Goal: Task Accomplishment & Management: Complete application form

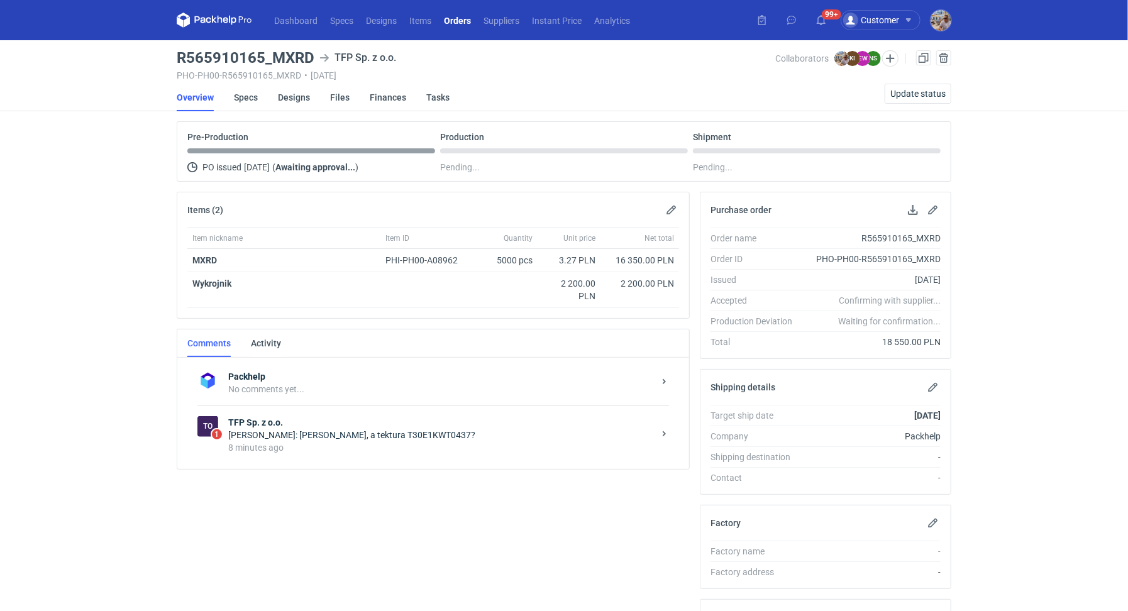
click at [269, 443] on div "8 minutes ago" at bounding box center [441, 447] width 426 height 13
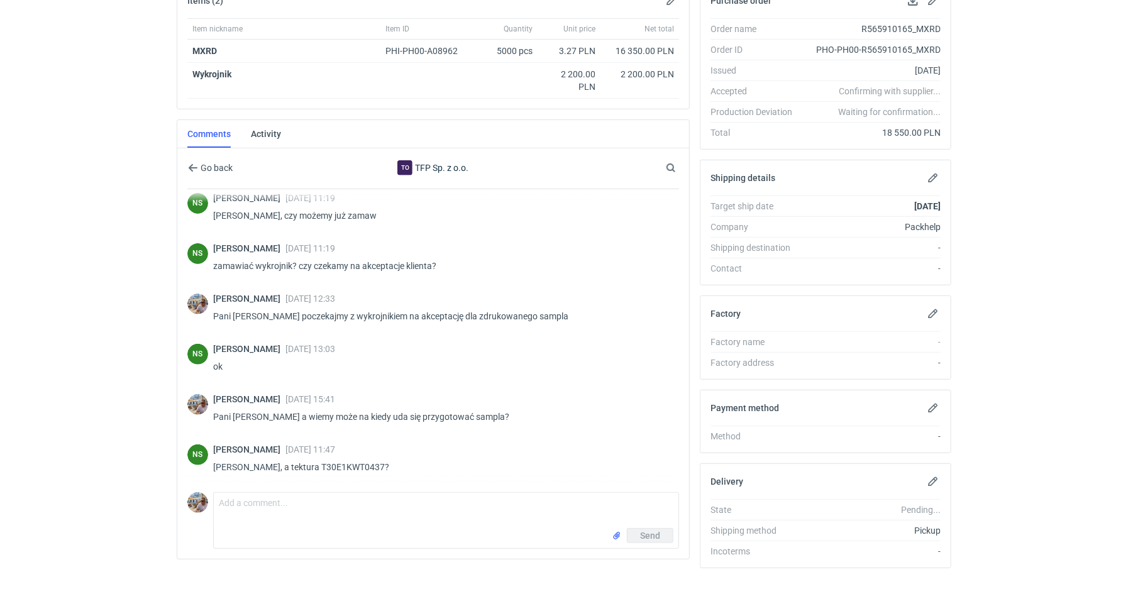
scroll to position [253, 0]
click at [336, 500] on textarea "Comment message" at bounding box center [446, 510] width 465 height 35
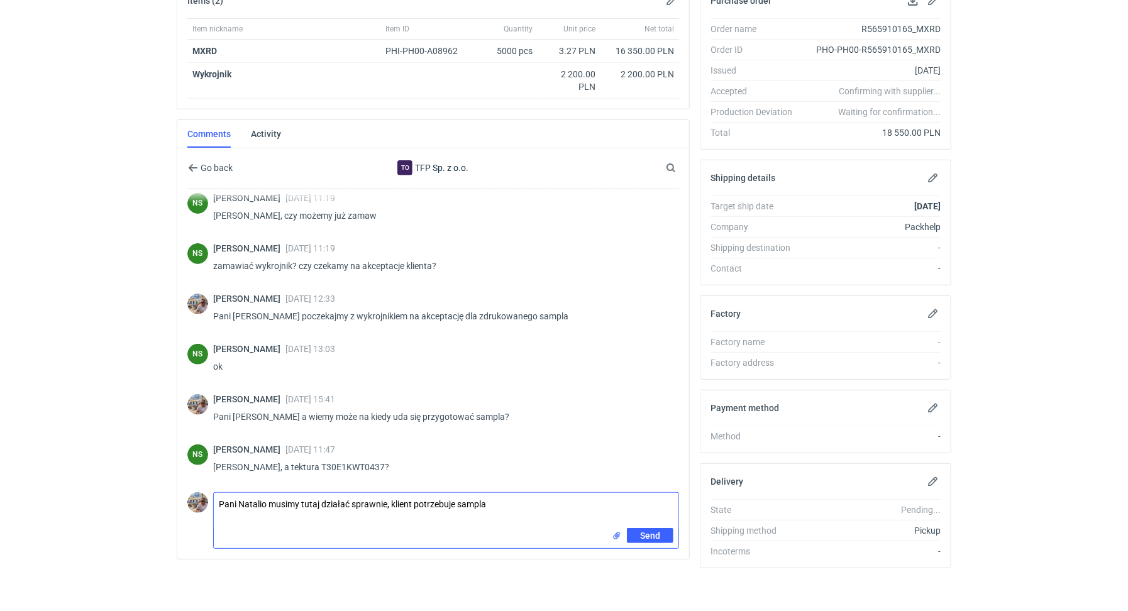
paste textarea "26.09 na sesję w Paryżu, czyli musi dojść do 25.09"
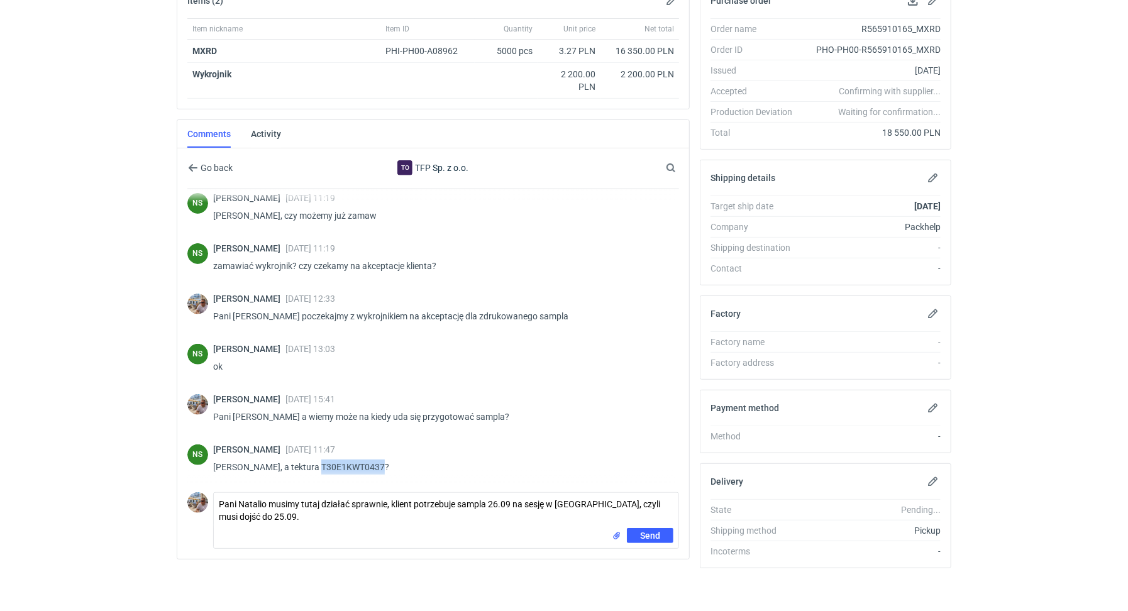
drag, startPoint x: 308, startPoint y: 460, endPoint x: 371, endPoint y: 458, distance: 62.9
click at [371, 460] on p "Panie Michale, a tektura T30E1KWT0437?" at bounding box center [441, 467] width 456 height 15
copy p "T30E1KWT0437"
click at [302, 520] on textarea "Pani Natalio musimy tutaj działać sprawnie, klient potrzebuje sampla 26.09 na s…" at bounding box center [446, 510] width 465 height 35
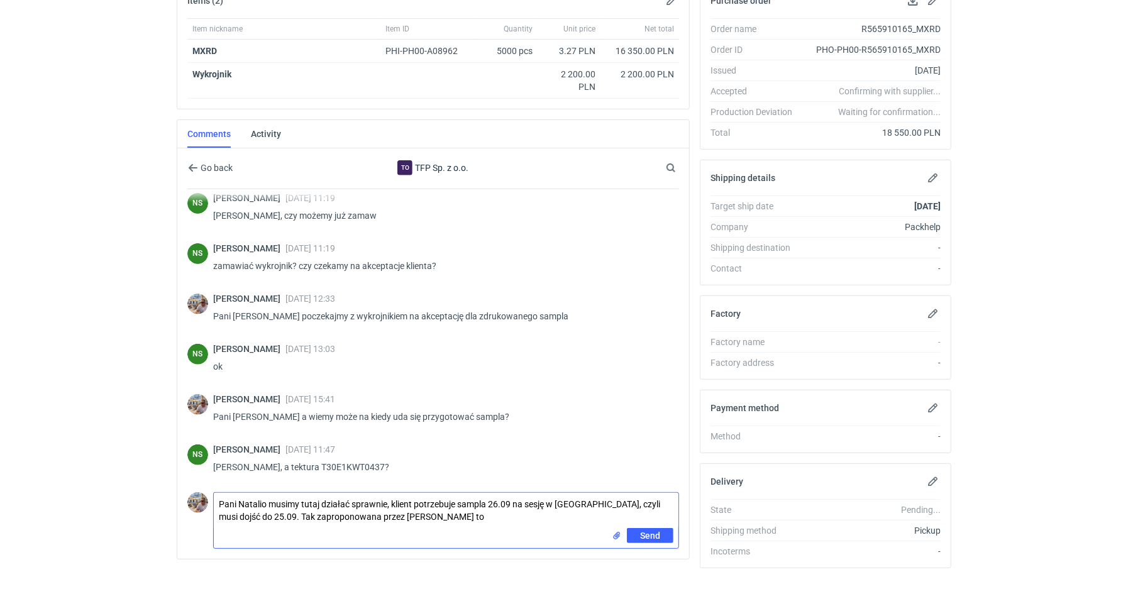
drag, startPoint x: 404, startPoint y: 518, endPoint x: 245, endPoint y: 514, distance: 158.5
click at [245, 514] on textarea "Pani Natalio musimy tutaj działać sprawnie, klient potrzebuje sampla 26.09 na s…" at bounding box center [446, 510] width 465 height 35
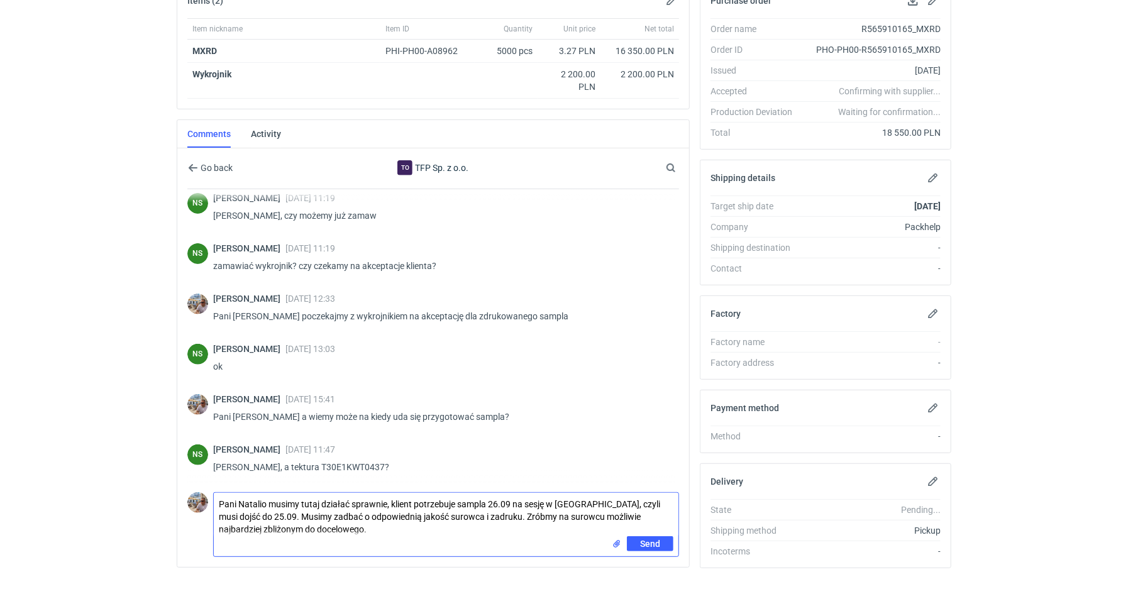
type textarea "Pani Natalio musimy tutaj działać sprawnie, klient potrzebuje sampla 26.09 na s…"
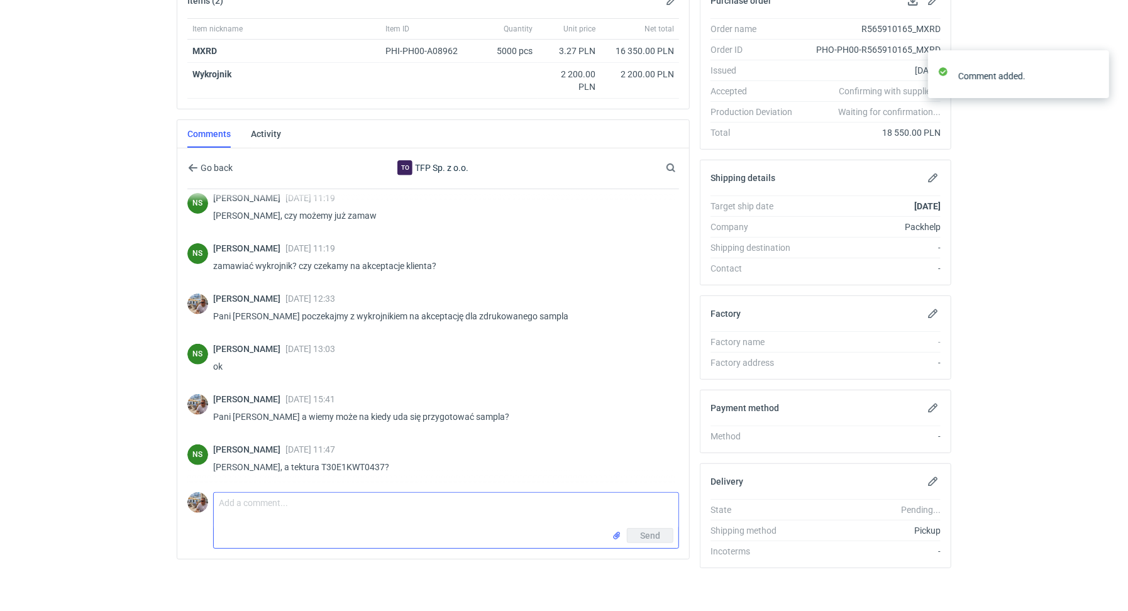
scroll to position [338, 0]
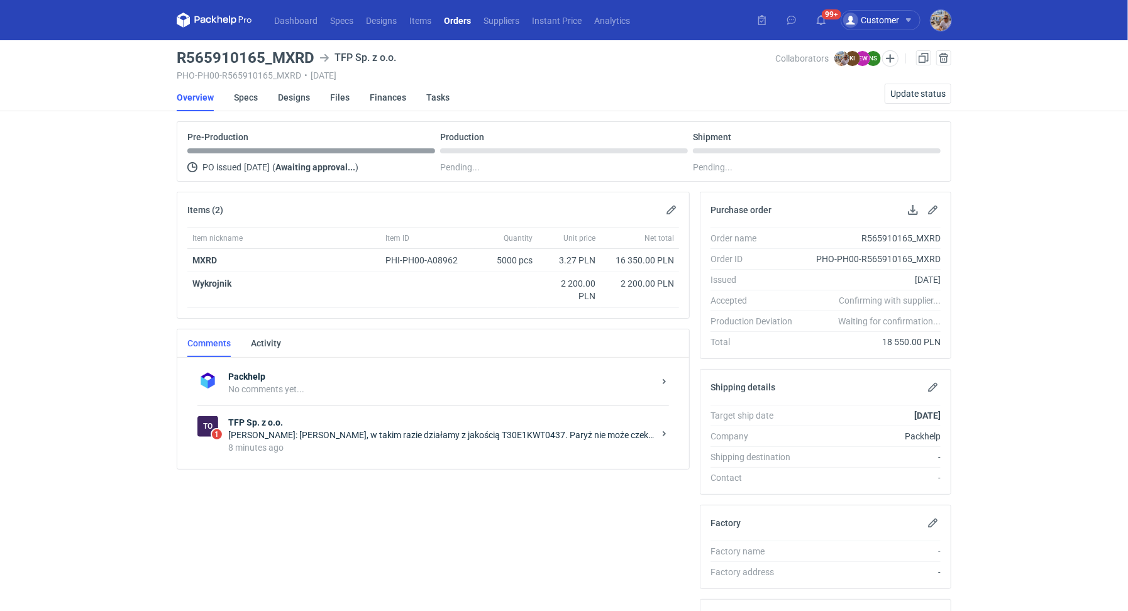
click at [315, 429] on div "Natalia Stępak: Panie Michale, w takim razie działamy z jakością T30E1KWT0437. …" at bounding box center [441, 435] width 426 height 13
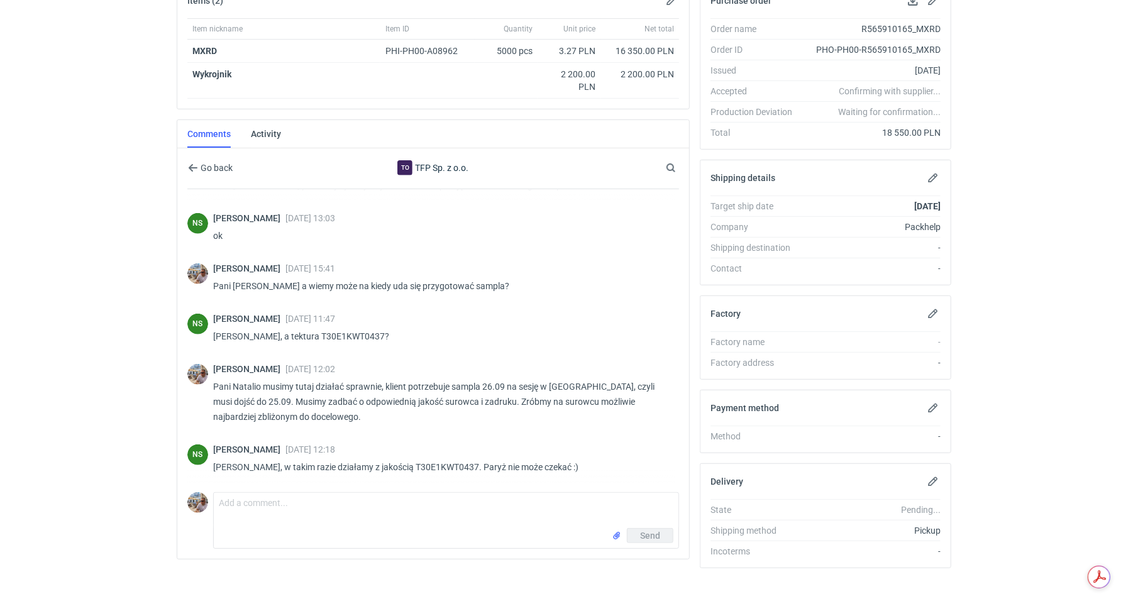
scroll to position [384, 0]
click at [260, 524] on textarea "Comment message" at bounding box center [446, 510] width 465 height 35
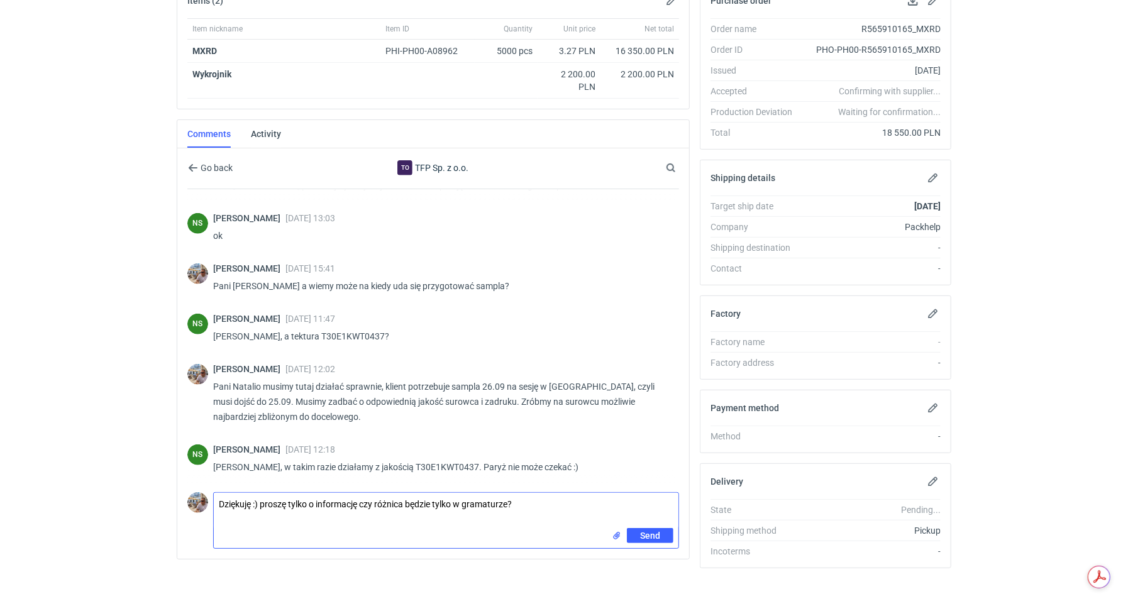
type textarea "Dziękuję :) proszę tylko o informację czy różnica będzie tylko w gramaturze?"
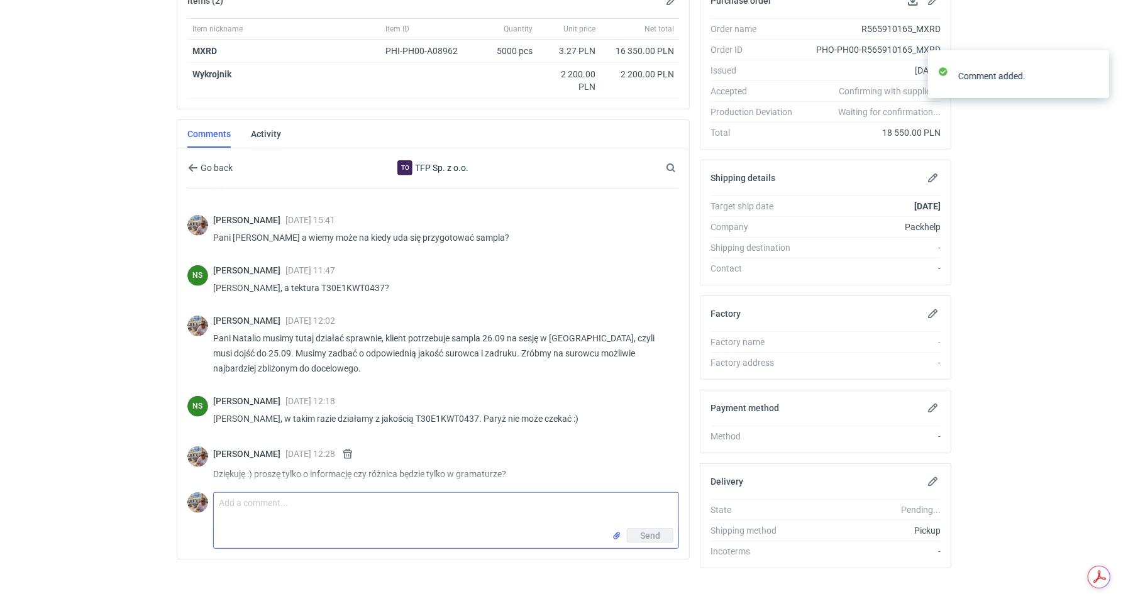
scroll to position [439, 0]
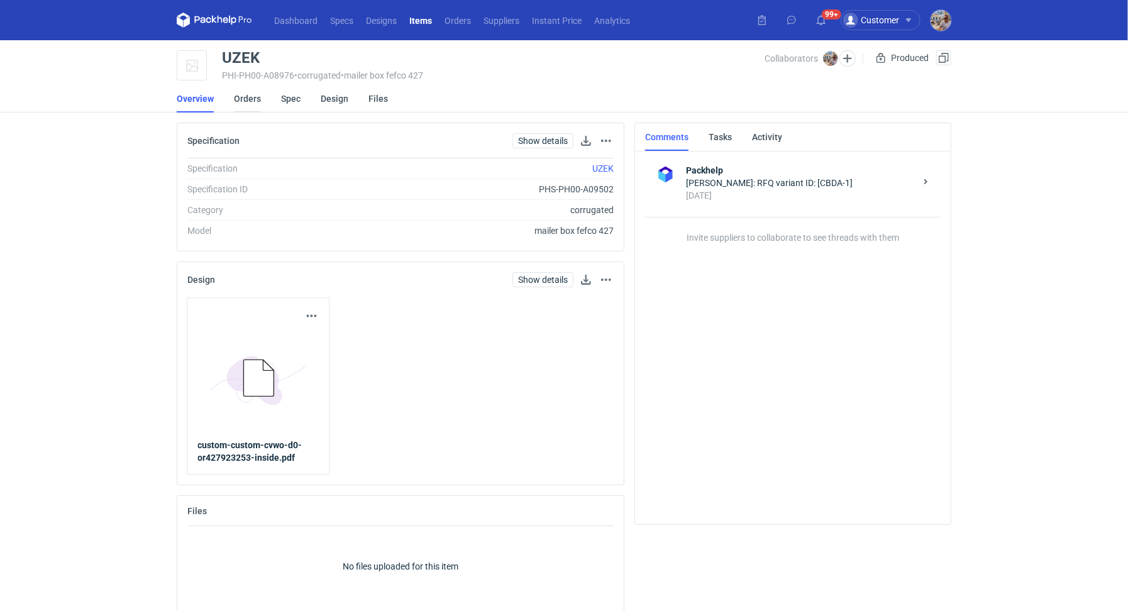
click at [250, 103] on link "Orders" at bounding box center [247, 99] width 27 height 28
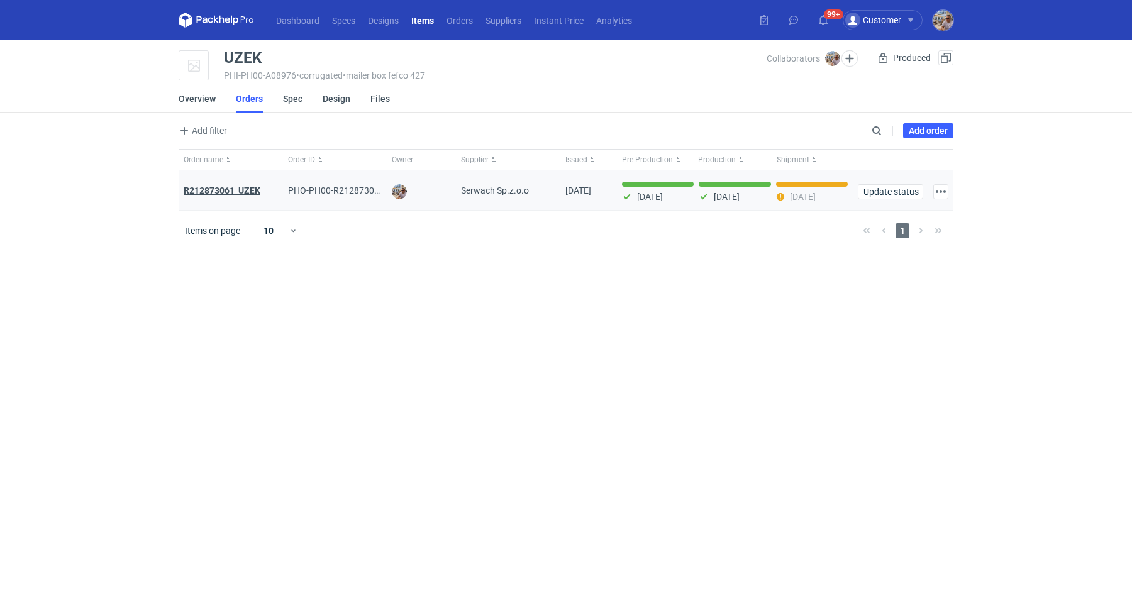
click at [234, 186] on strong "R212873061_UZEK" at bounding box center [222, 191] width 77 height 10
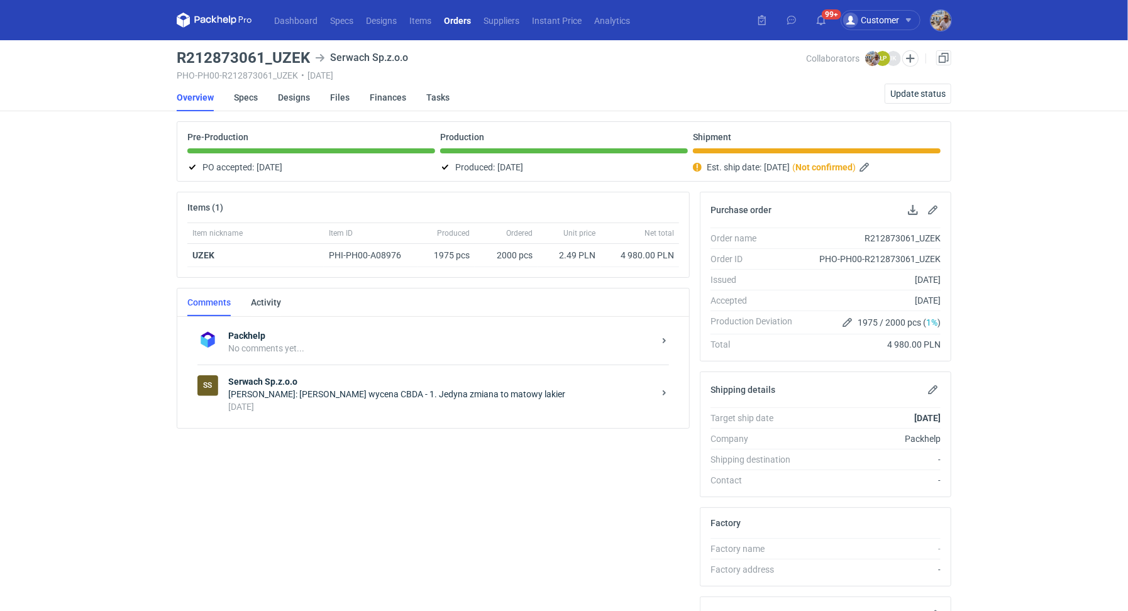
click at [379, 412] on div "SS Serwach Sp.z.o.o Michał Palasek: Panie Łukaszu wycena CBDA - 1. Jedyna zmian…" at bounding box center [433, 394] width 472 height 58
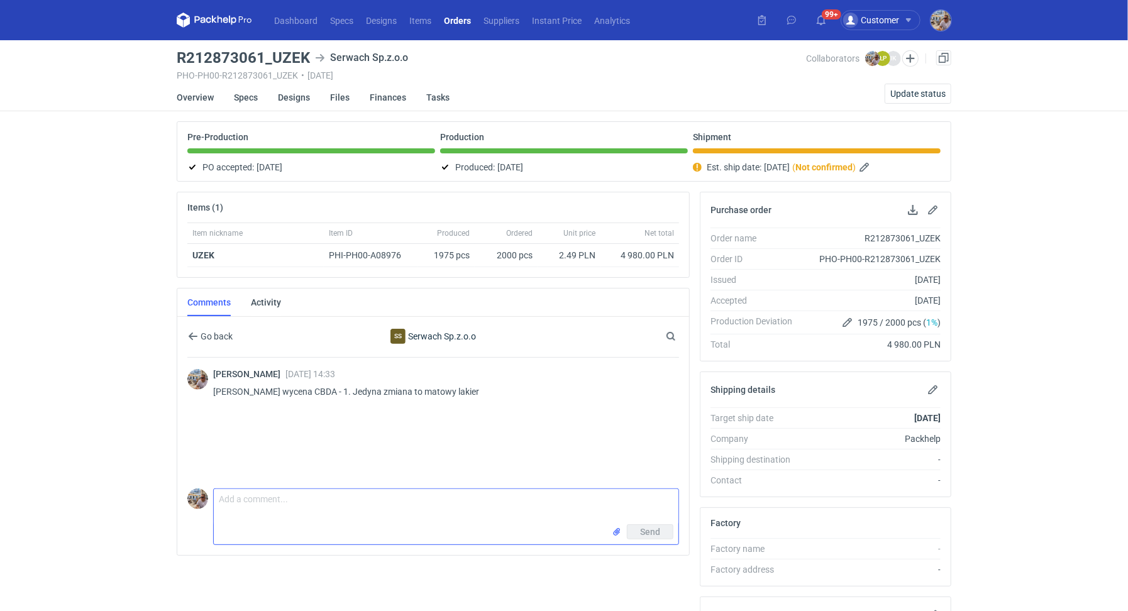
click at [309, 500] on textarea "Comment message" at bounding box center [446, 506] width 465 height 35
paste textarea "klient skarżył się na paski klejące w poprzednim zamówieniu, zwrócisz proszę uw…"
drag, startPoint x: 325, startPoint y: 512, endPoint x: 517, endPoint y: 494, distance: 192.6
click at [517, 494] on textarea "Panie Łukaszu klient skarżył się na paski klejące w poprzednim zamówieniu, zwró…" at bounding box center [446, 506] width 465 height 35
type textarea "Panie Łukaszu klient skarżył się na paski klejące w poprzednim zamówieniu, pros…"
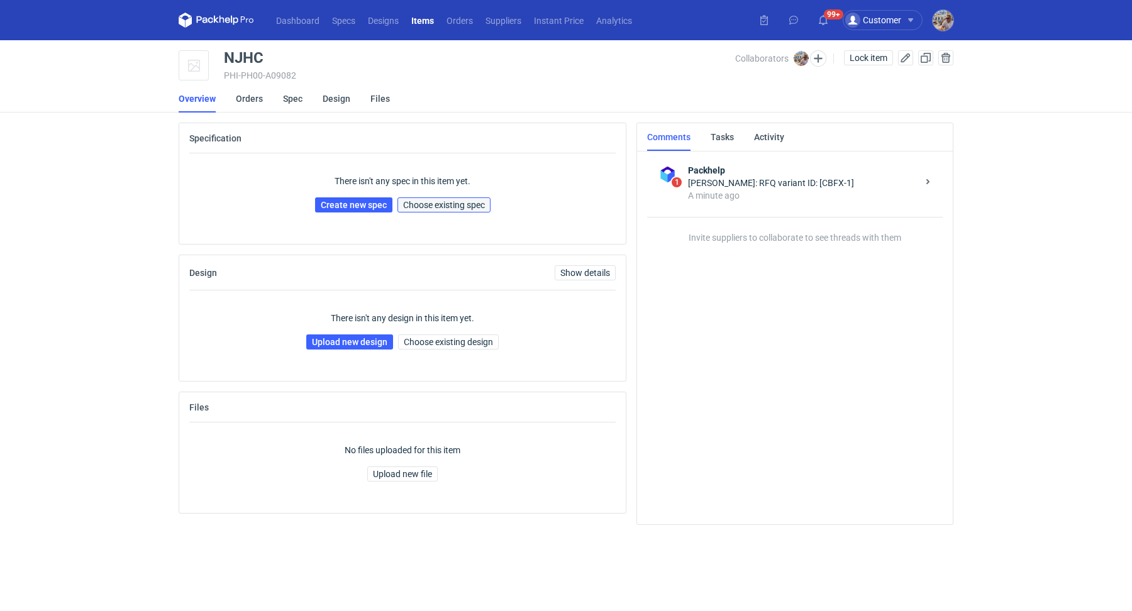
click at [440, 206] on span "Choose existing spec" at bounding box center [444, 205] width 82 height 9
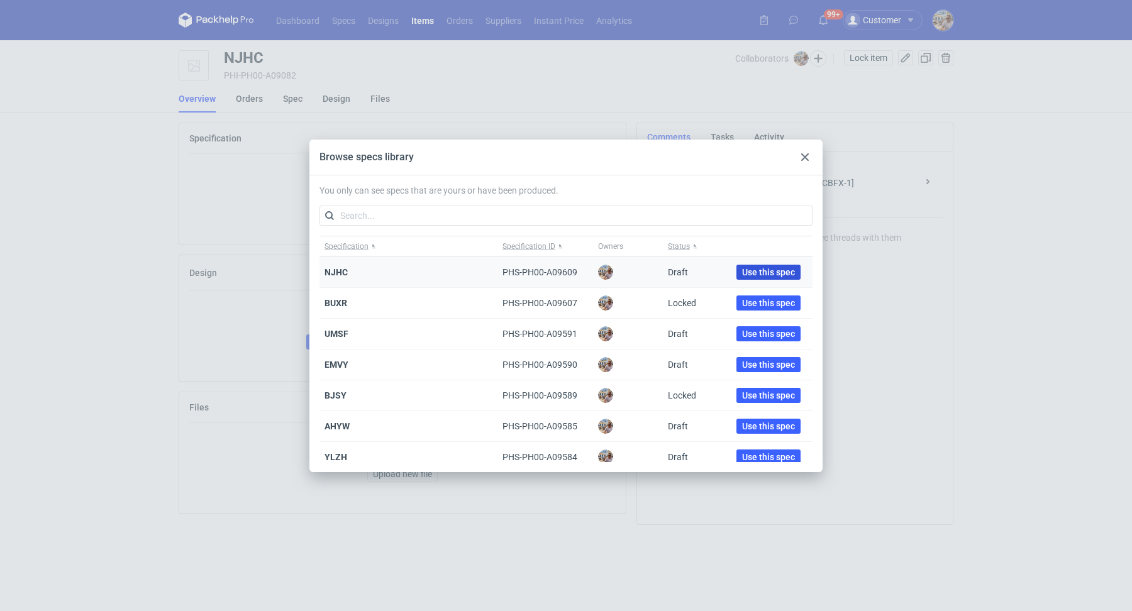
click at [773, 271] on span "Use this spec" at bounding box center [768, 272] width 53 height 9
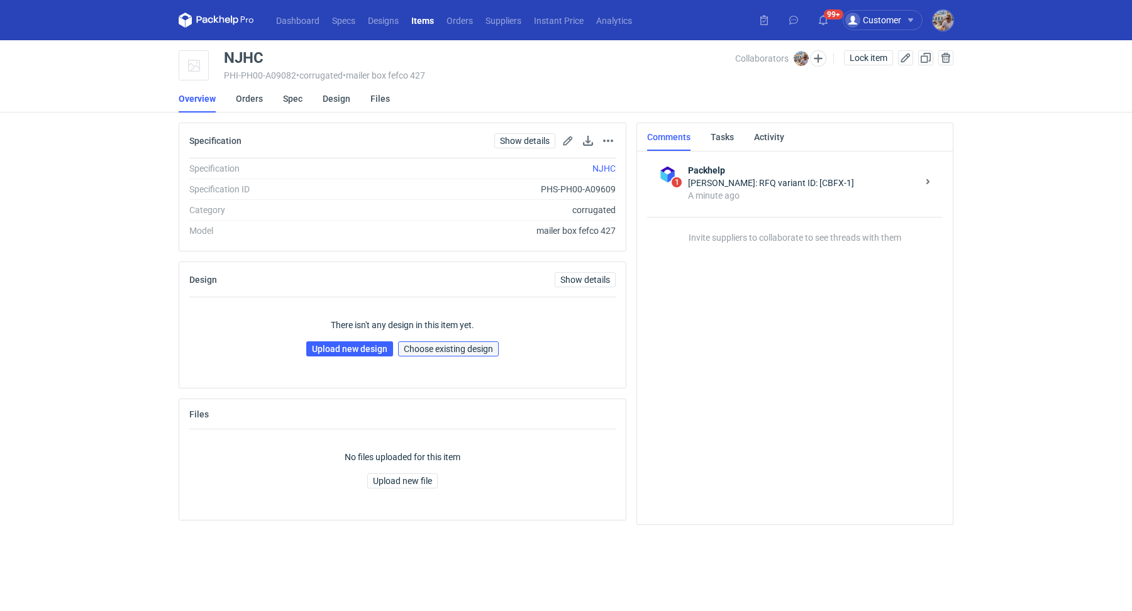
click at [428, 346] on span "Choose existing design" at bounding box center [448, 349] width 89 height 9
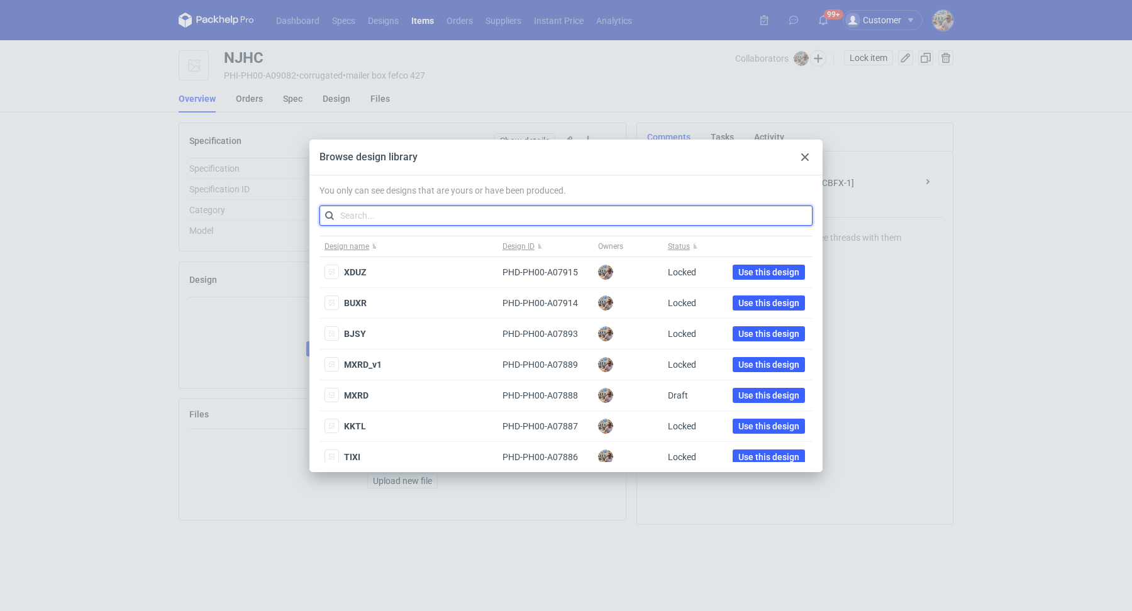
click at [411, 213] on input "text" at bounding box center [565, 216] width 493 height 20
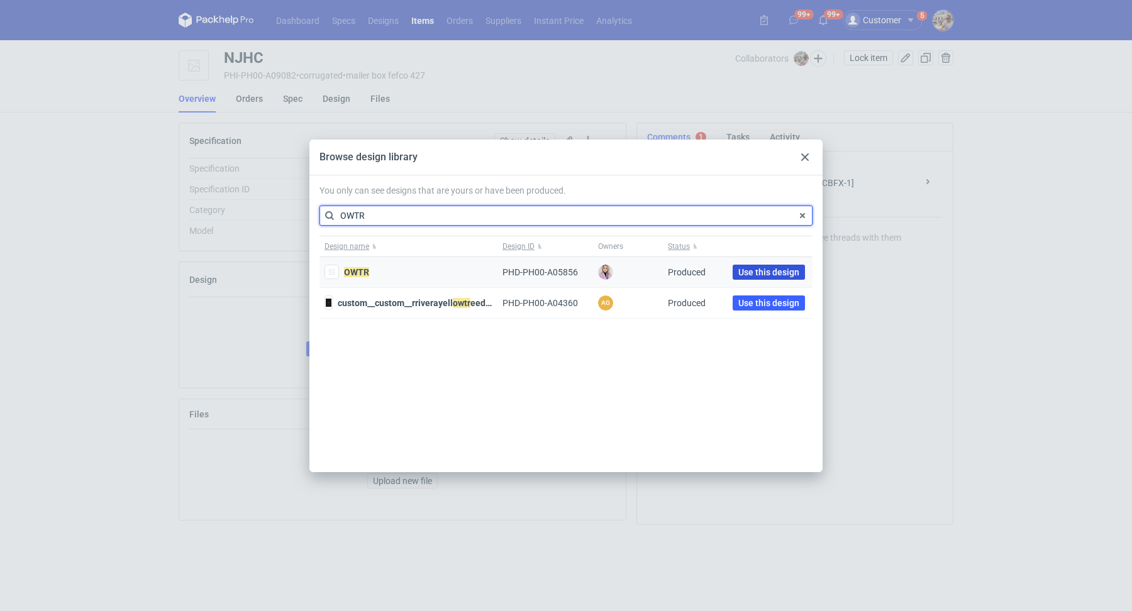
type input "OWTR"
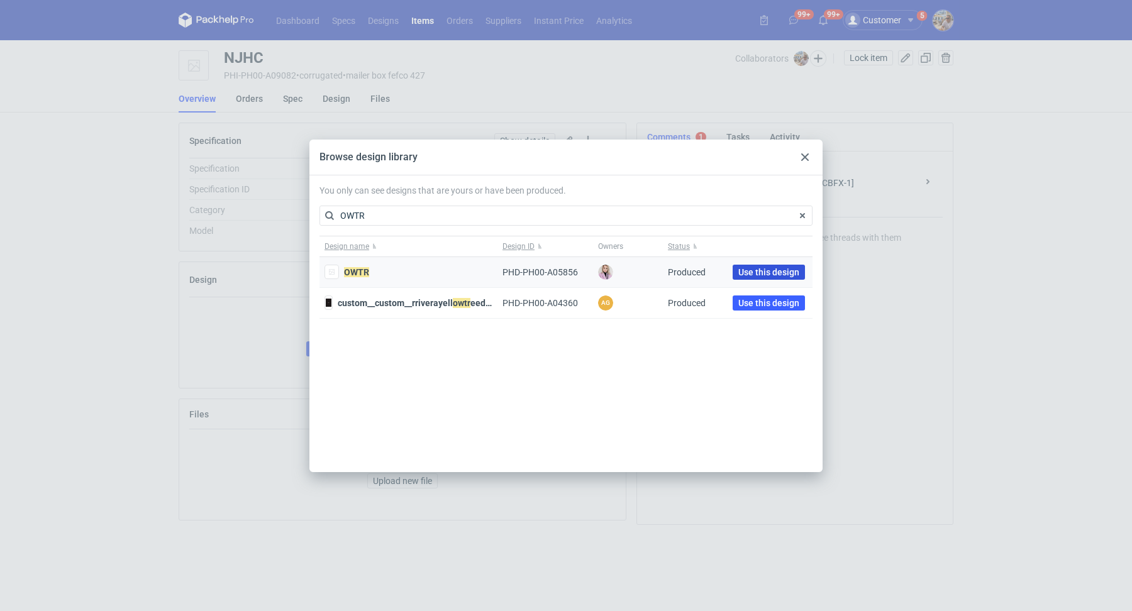
click at [754, 274] on span "Use this design" at bounding box center [768, 272] width 61 height 9
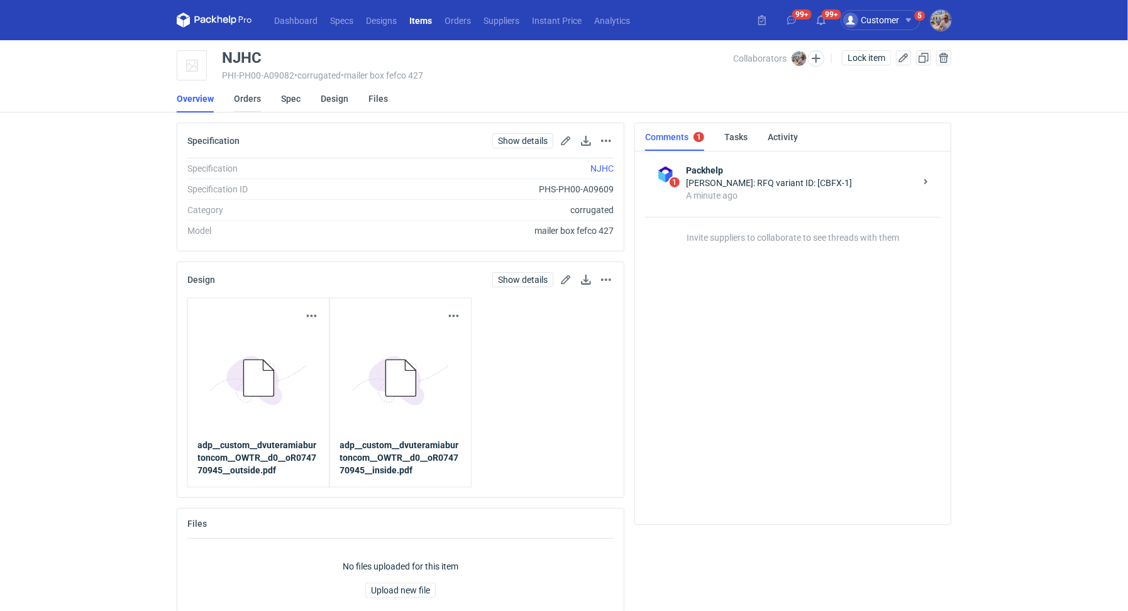
click at [255, 96] on link "Orders" at bounding box center [247, 99] width 27 height 28
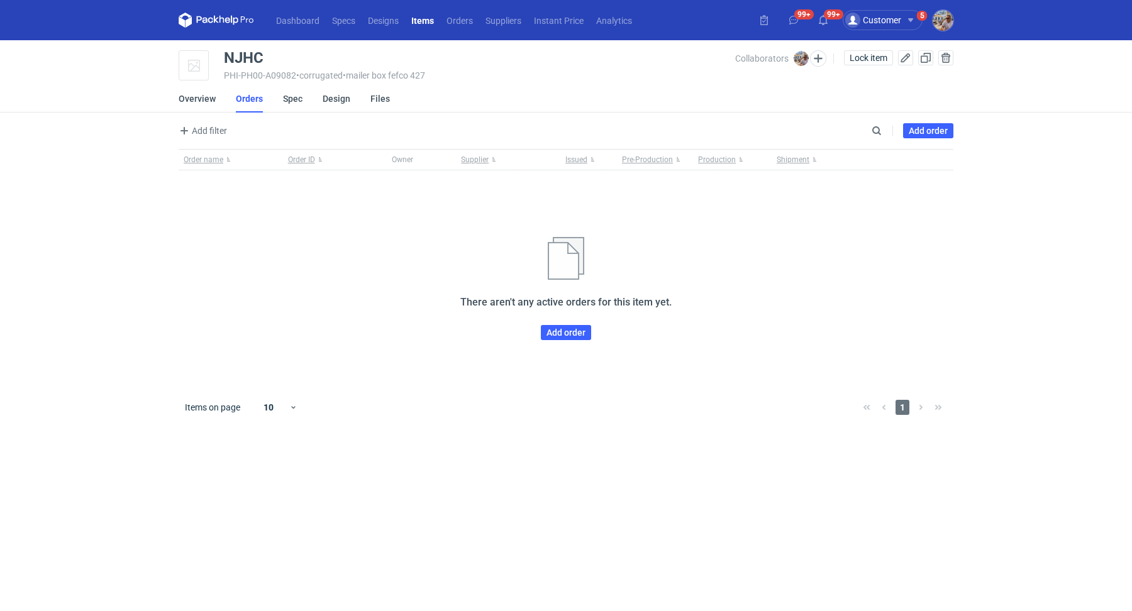
click at [572, 340] on div "Order name Order ID Owner Supplier Issued Pre-Production Production Shipment Th…" at bounding box center [566, 268] width 775 height 238
click at [576, 330] on link "Add order" at bounding box center [566, 332] width 50 height 15
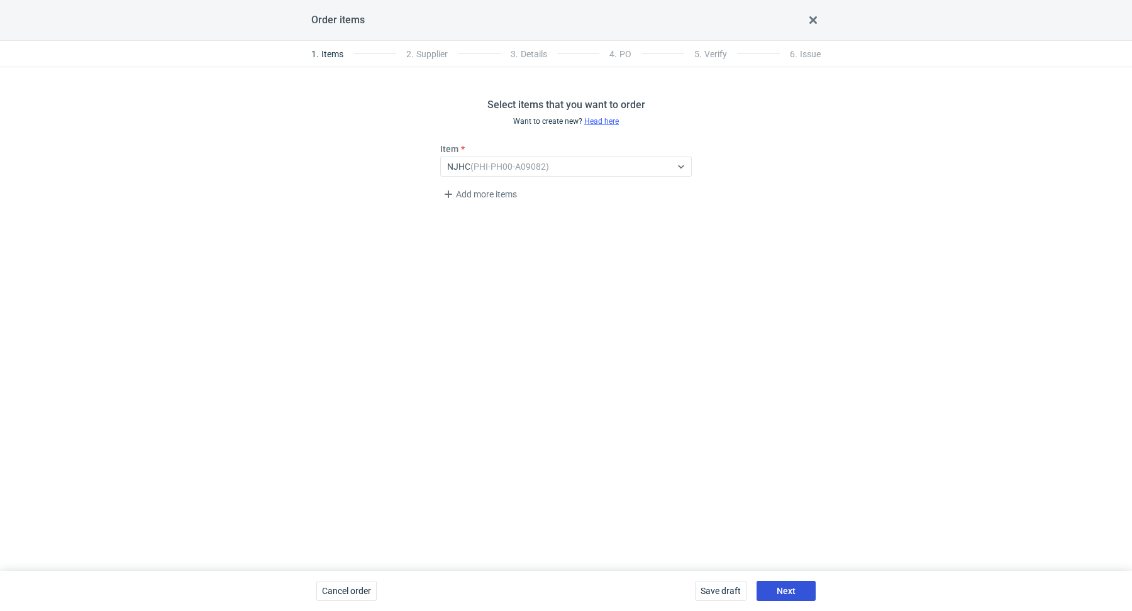
click at [790, 592] on span "Next" at bounding box center [786, 591] width 19 height 9
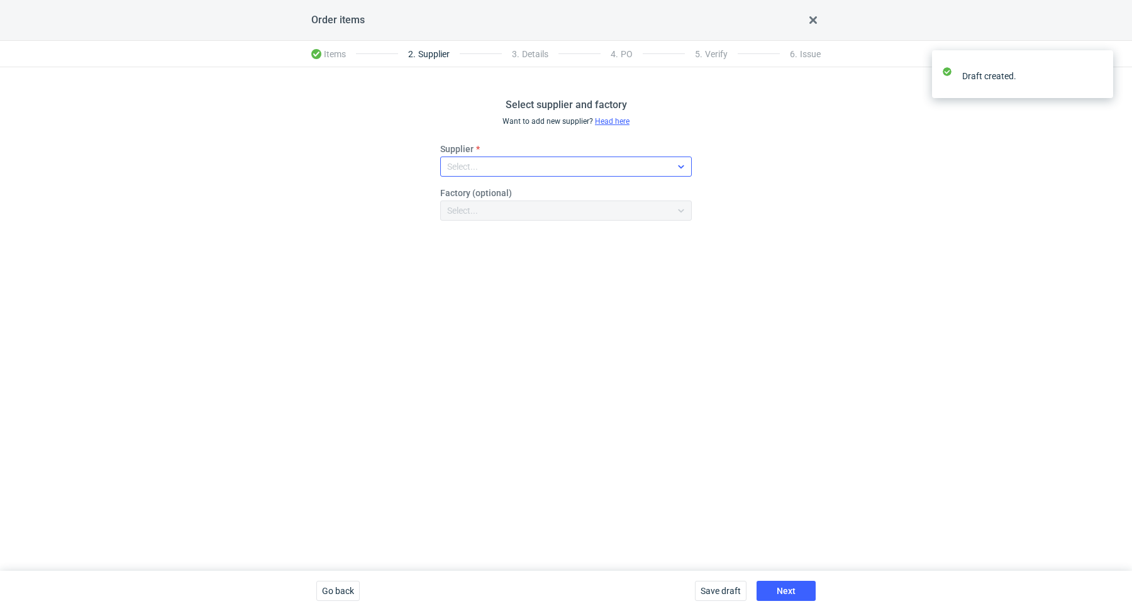
click at [485, 168] on div "Select..." at bounding box center [556, 167] width 230 height 18
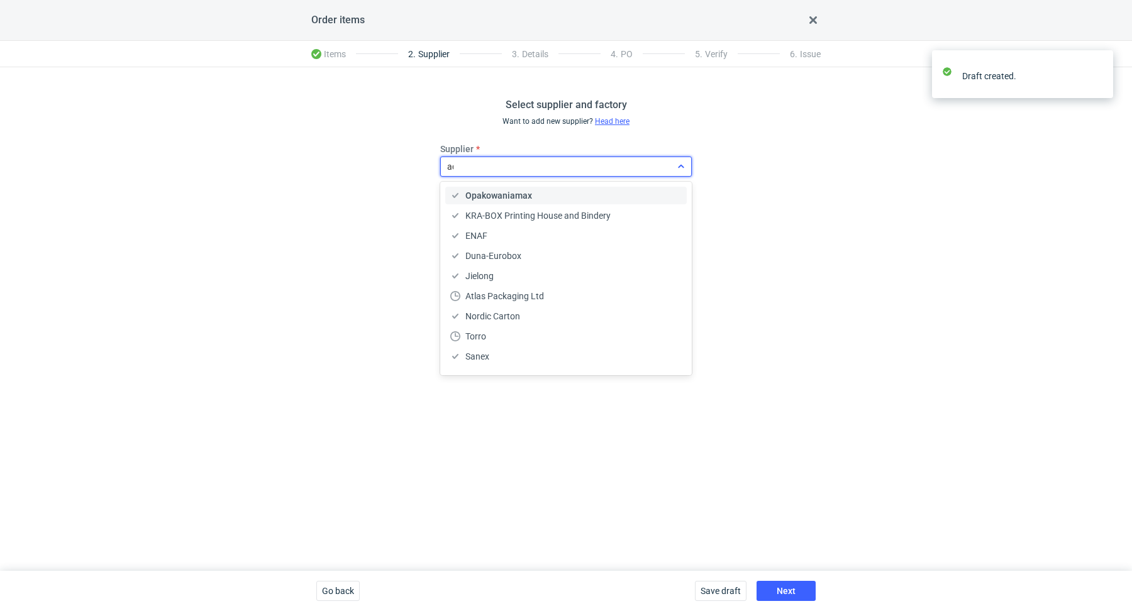
type input "ada"
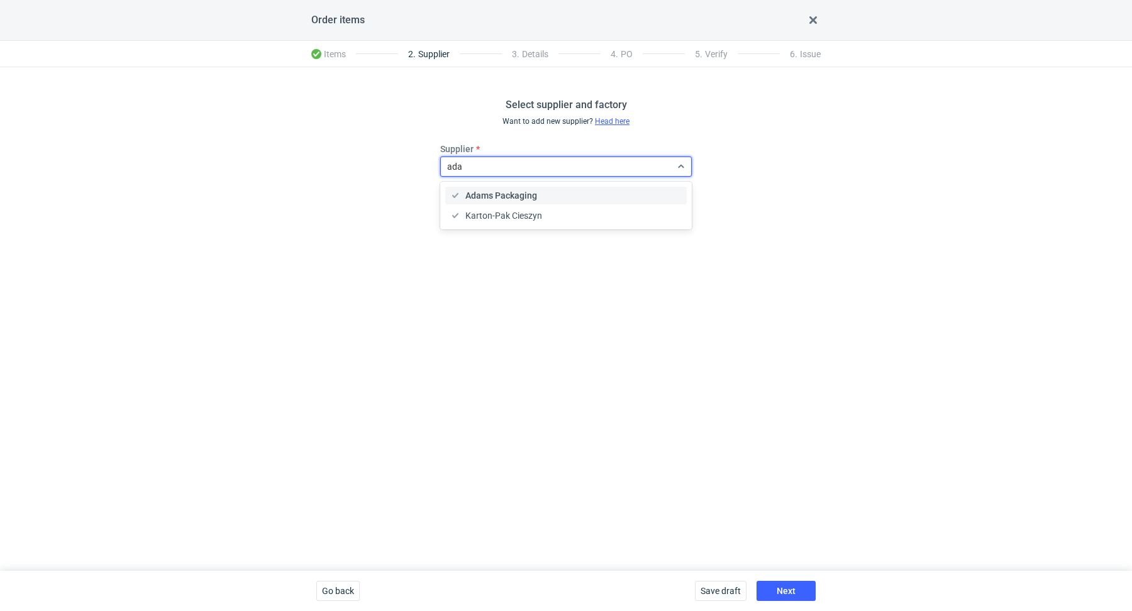
click at [502, 187] on div "Adams Packaging" at bounding box center [565, 196] width 241 height 18
click at [807, 586] on button "Next" at bounding box center [786, 591] width 59 height 20
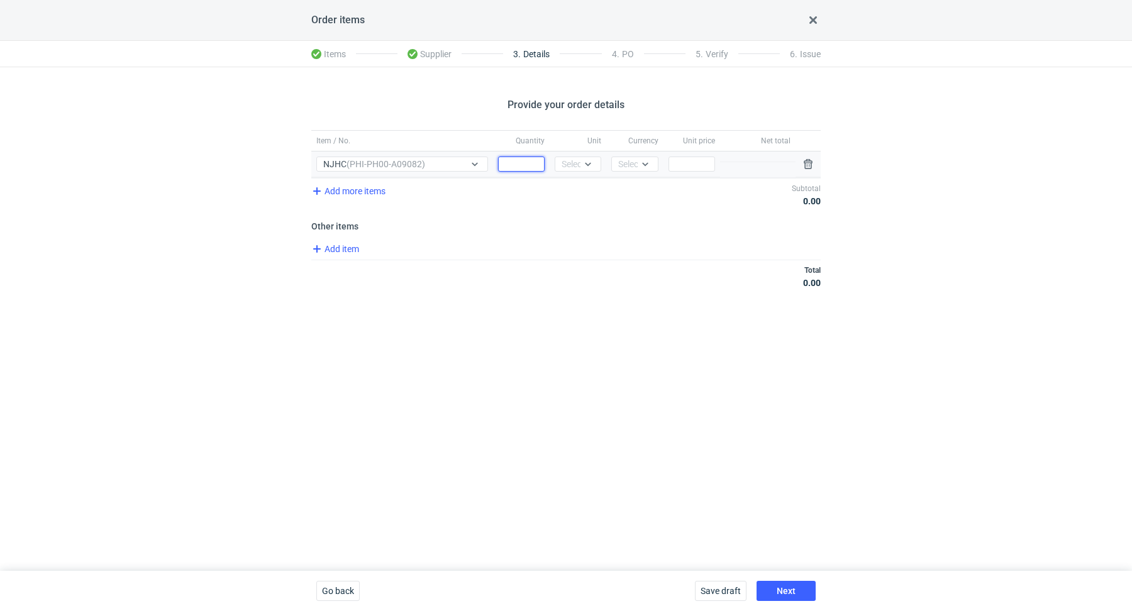
click at [521, 162] on input "Quantity" at bounding box center [521, 164] width 47 height 15
paste input "13000"
type input "13000"
click at [572, 162] on div "Select..." at bounding box center [577, 164] width 31 height 13
click at [583, 187] on div "pcs" at bounding box center [578, 190] width 26 height 13
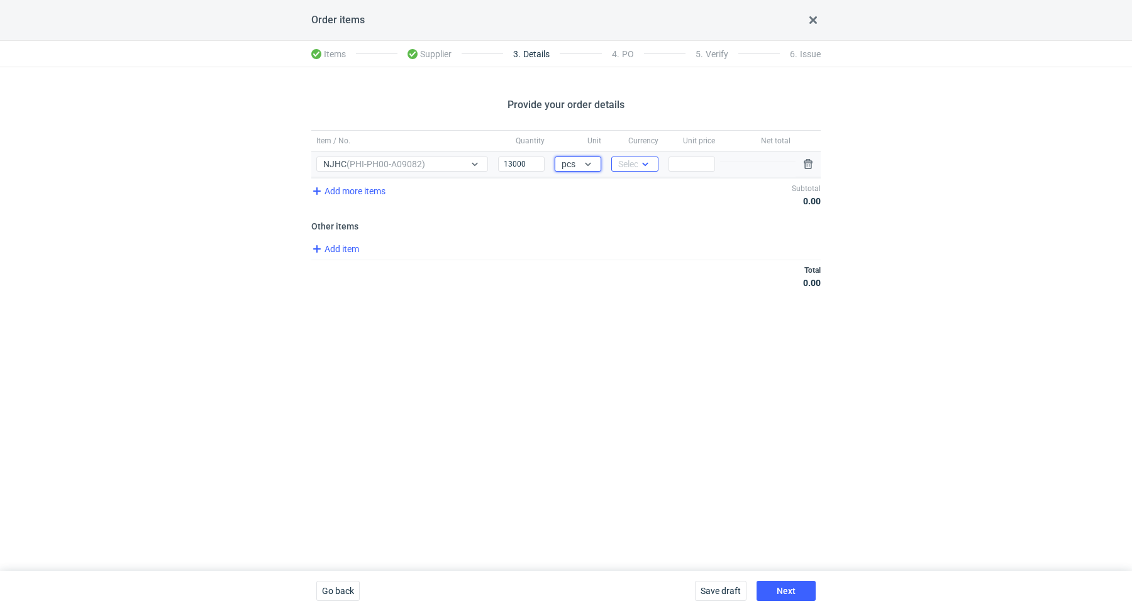
click at [647, 161] on icon at bounding box center [645, 164] width 10 height 10
click at [640, 195] on div "PLN" at bounding box center [634, 190] width 26 height 13
click at [695, 169] on input "Price" at bounding box center [691, 164] width 47 height 15
paste input "0.9"
type input "0.9"
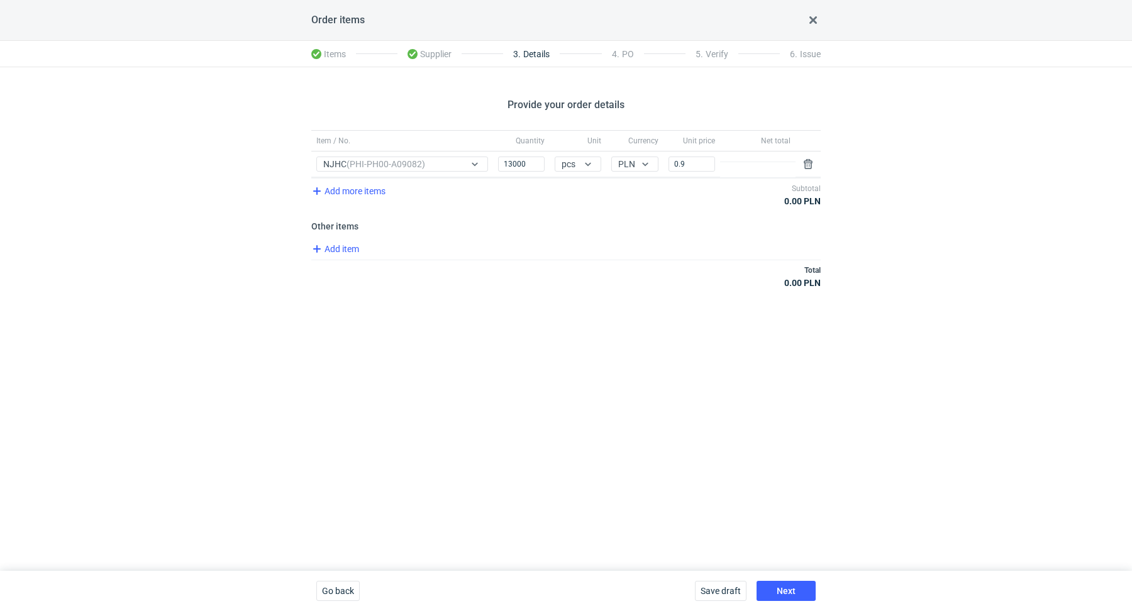
click at [622, 260] on div "Total 0.00 PLN" at bounding box center [565, 276] width 509 height 33
click at [325, 250] on span "Add item" at bounding box center [334, 248] width 51 height 15
click at [331, 300] on span "Add item" at bounding box center [334, 301] width 51 height 15
click at [350, 280] on div "Item / No." at bounding box center [458, 276] width 295 height 26
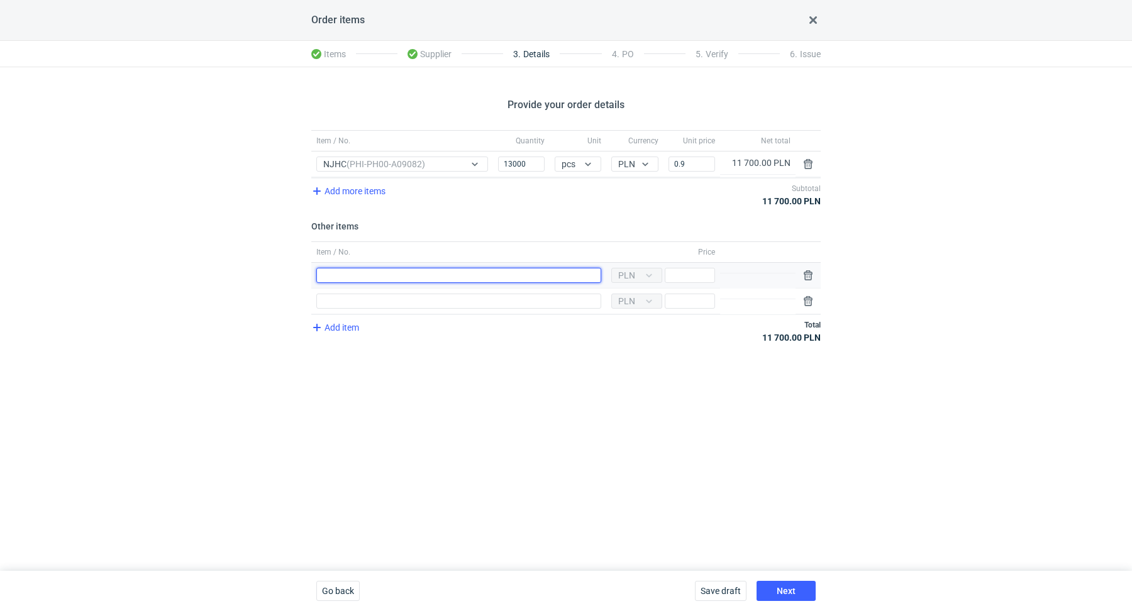
click at [353, 274] on input "Item / No." at bounding box center [458, 275] width 285 height 15
type input "Polimer"
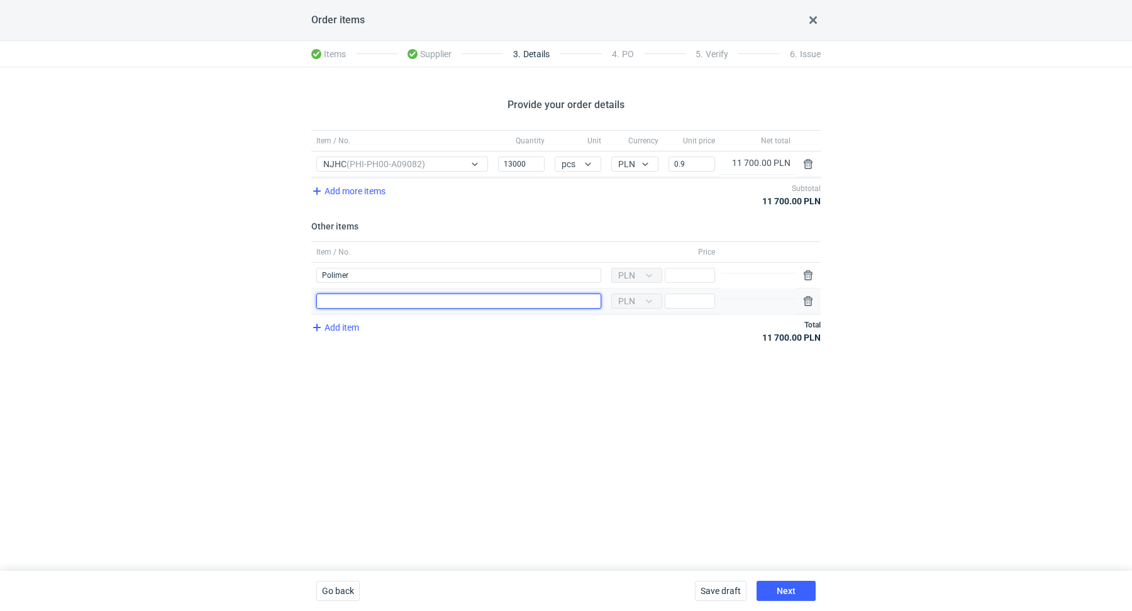
click at [406, 298] on input "Item / No." at bounding box center [458, 301] width 285 height 15
type input "Wykrojnik"
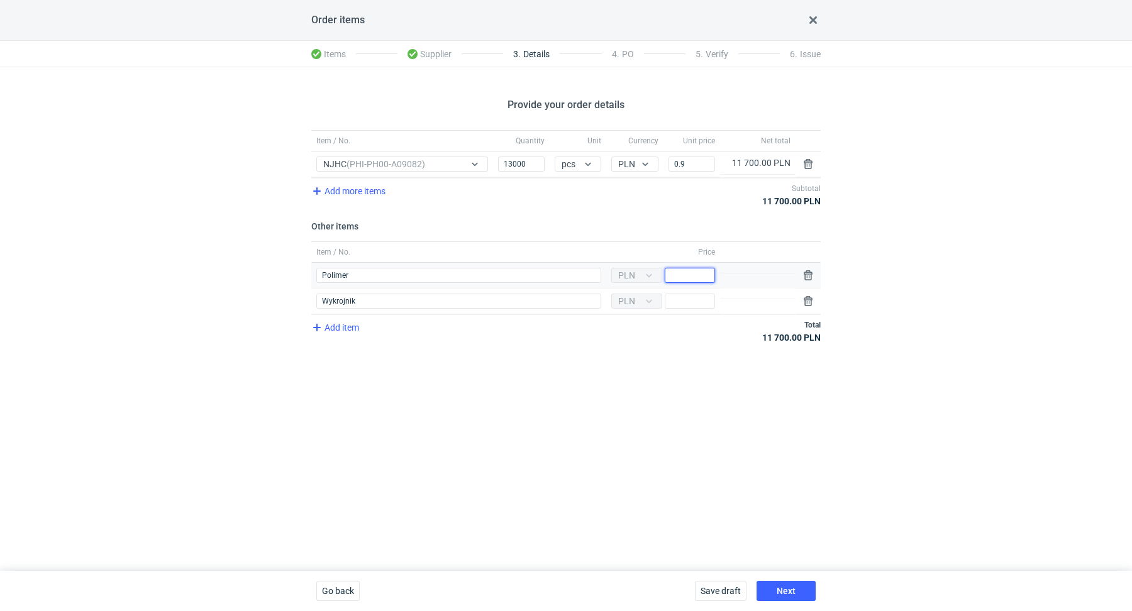
click at [682, 274] on input "Price" at bounding box center [690, 275] width 50 height 15
paste input "1600"
type input "1600"
click at [643, 393] on div "Provide your order details Item / No. Quantity Unit Currency Unit price Net tot…" at bounding box center [566, 319] width 1132 height 504
click at [696, 294] on input "Price" at bounding box center [690, 301] width 50 height 15
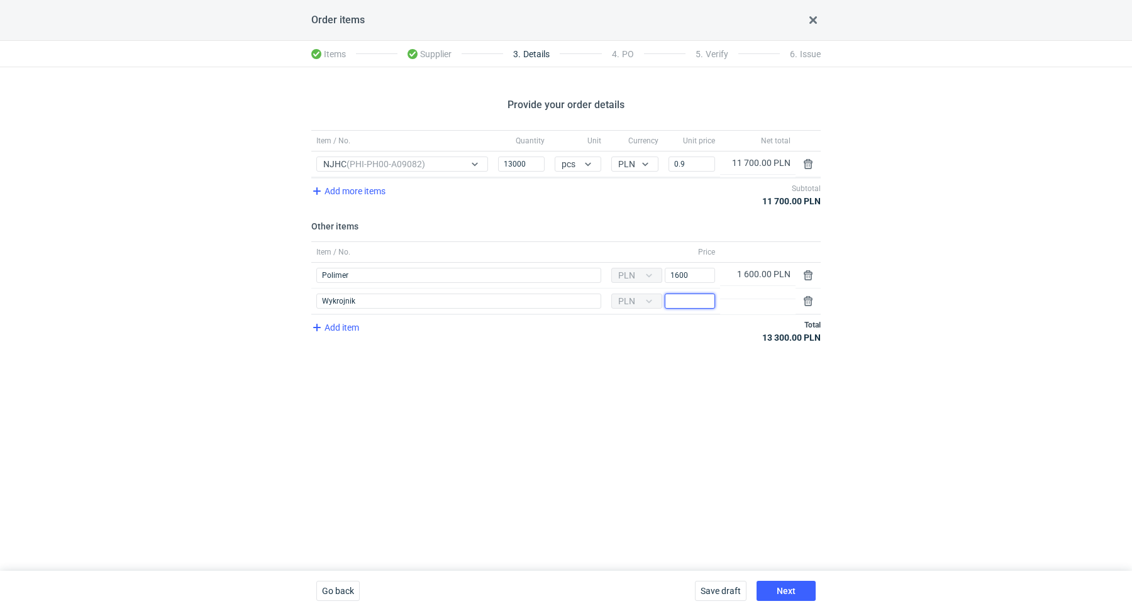
paste input "2730"
type input "2730"
click at [557, 406] on div "Provide your order details Item / No. Quantity Unit Currency Unit price Net tot…" at bounding box center [566, 319] width 1132 height 504
click at [811, 306] on button "button" at bounding box center [808, 301] width 15 height 15
click at [809, 279] on button "button" at bounding box center [808, 275] width 15 height 15
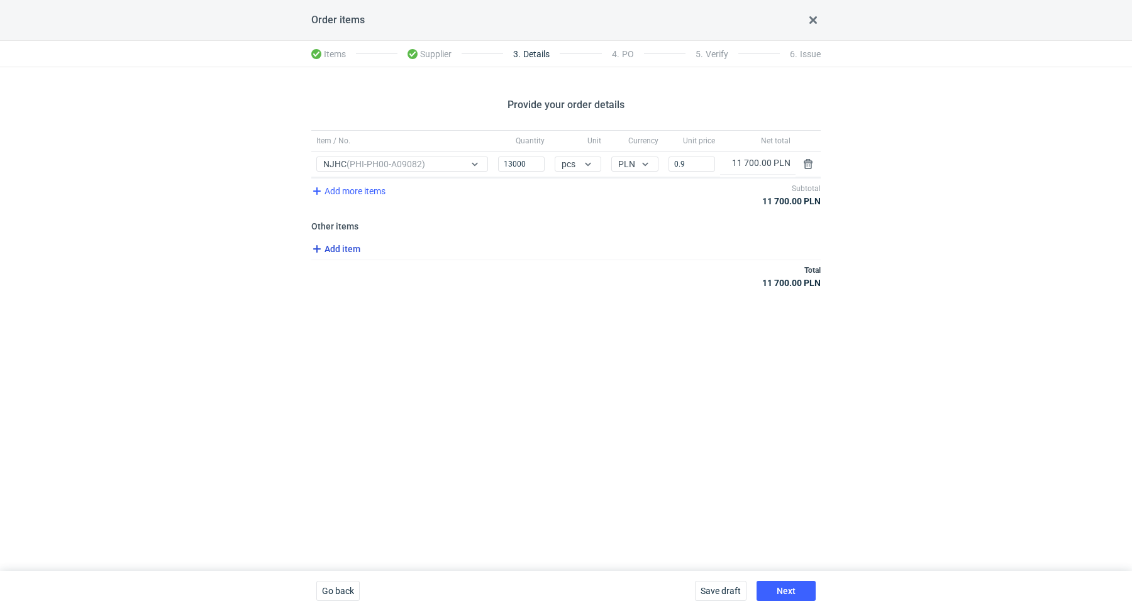
click at [331, 245] on span "Add item" at bounding box center [334, 248] width 51 height 15
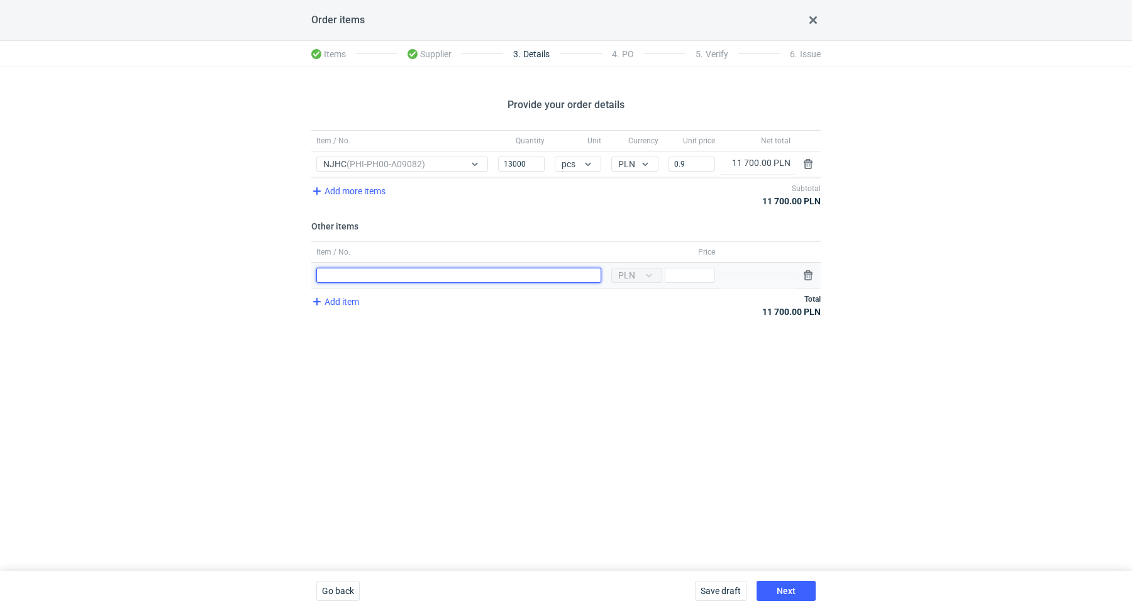
click at [344, 276] on input "Item / No." at bounding box center [458, 275] width 285 height 15
type input "Polimer"
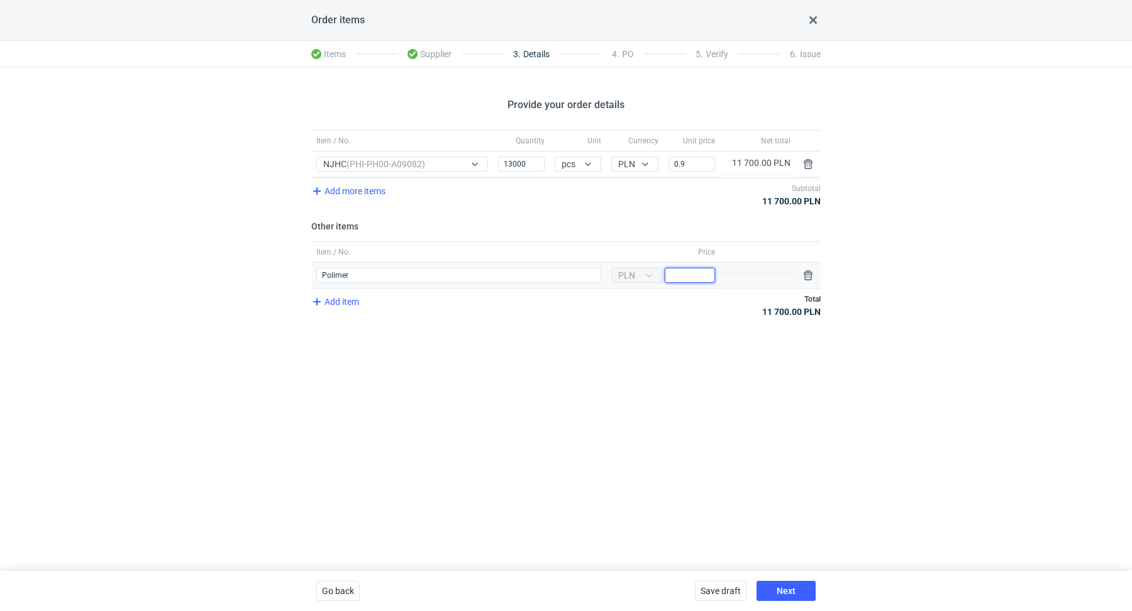
click at [671, 279] on input "Price" at bounding box center [690, 275] width 50 height 15
type input "1600"
click at [626, 408] on div "Provide your order details Item / No. Quantity Unit Currency Unit price Net tot…" at bounding box center [566, 319] width 1132 height 504
click at [807, 274] on button "button" at bounding box center [808, 275] width 15 height 15
drag, startPoint x: 699, startPoint y: 158, endPoint x: 668, endPoint y: 139, distance: 37.0
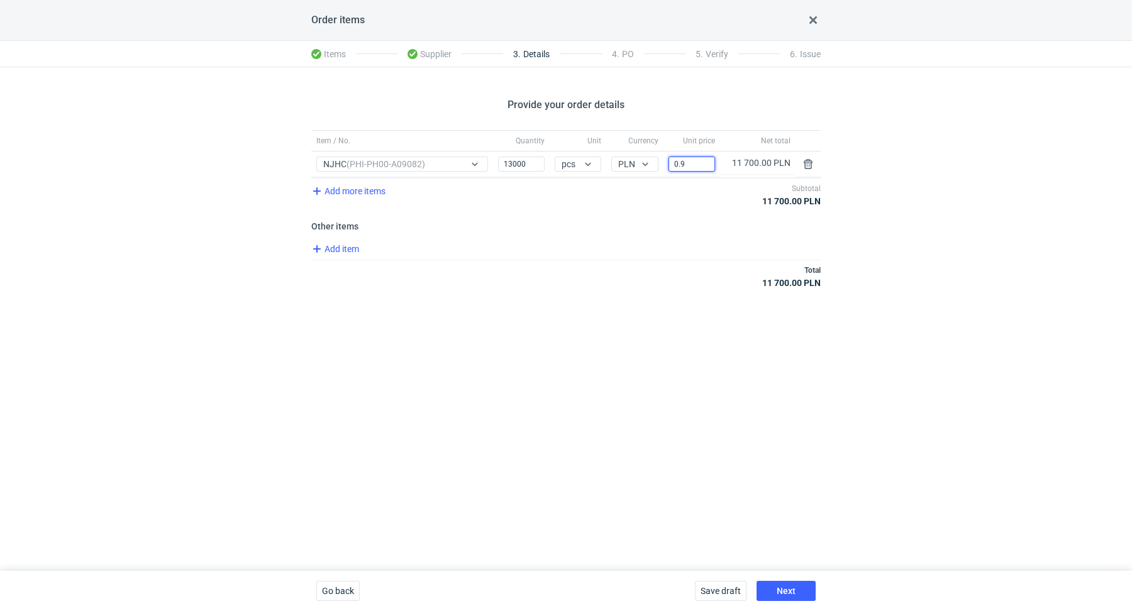
click at [668, 139] on div "Item / No. Quantity Unit Currency Unit price Net total Item / No. NJHC (PHI-PH0…" at bounding box center [565, 154] width 509 height 48
drag, startPoint x: 699, startPoint y: 167, endPoint x: 659, endPoint y: 136, distance: 50.2
click at [659, 136] on div "Item / No. Quantity Unit Currency Unit price Net total Item / No. NJHC (PHI-PH0…" at bounding box center [565, 154] width 509 height 48
paste input "1.11"
type input "1.11"
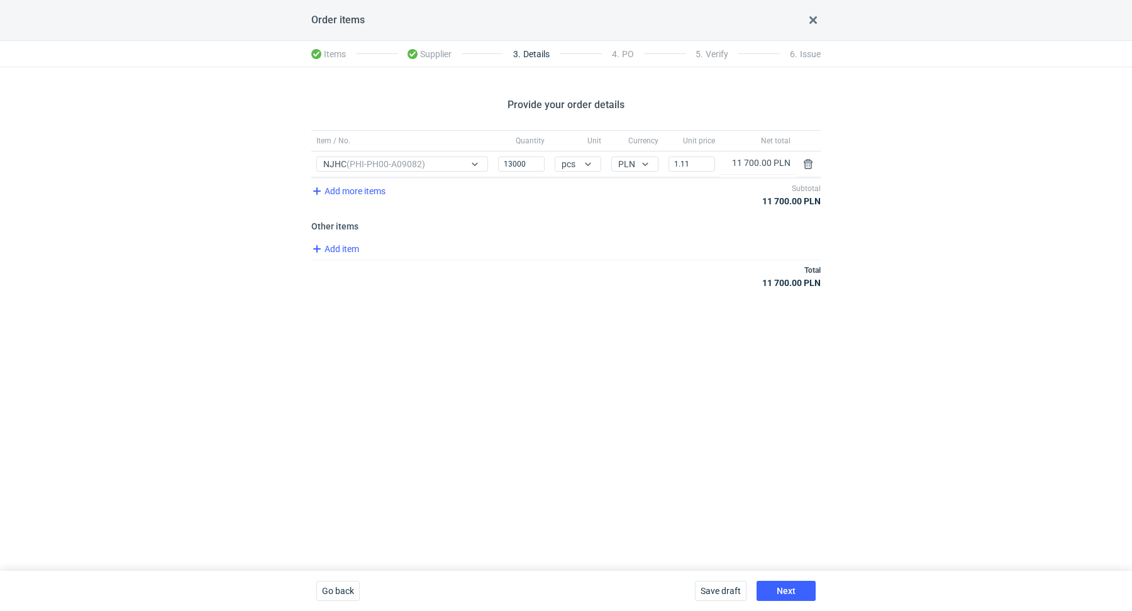
click at [642, 362] on div "Provide your order details Item / No. Quantity Unit Currency Unit price Net tot…" at bounding box center [566, 319] width 1132 height 504
click at [774, 594] on button "Next" at bounding box center [786, 591] width 59 height 20
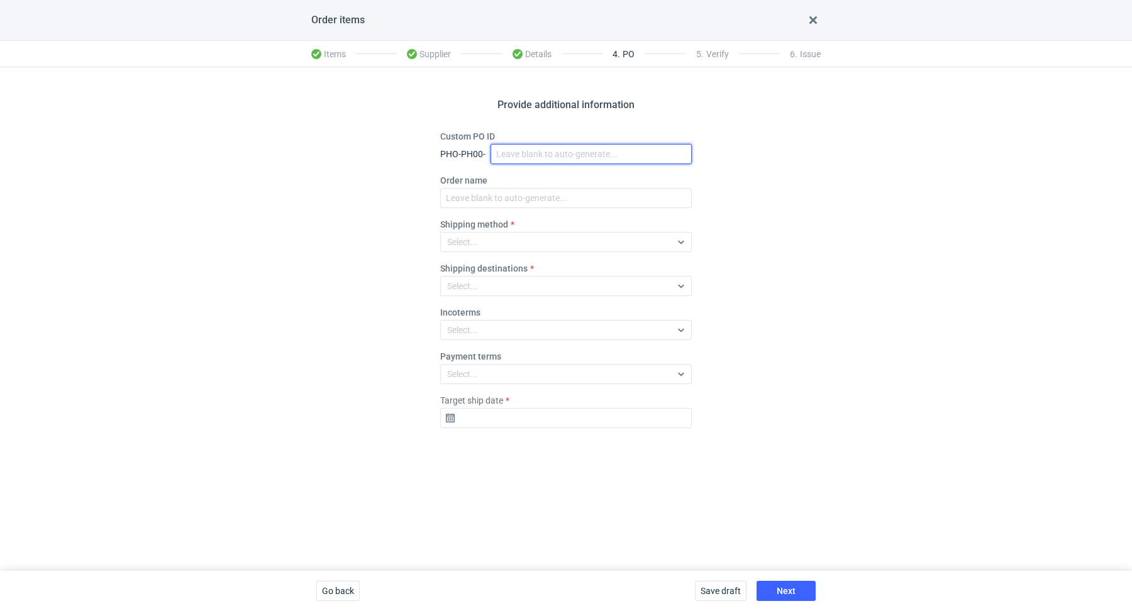
click at [562, 158] on input "Custom PO ID" at bounding box center [591, 154] width 201 height 20
paste input "R057834516"
paste input "NJHC"
drag, startPoint x: 583, startPoint y: 157, endPoint x: 467, endPoint y: 132, distance: 119.0
click at [467, 132] on div "Custom PO ID PHO-PH00- R057834516_NJHC" at bounding box center [566, 147] width 252 height 34
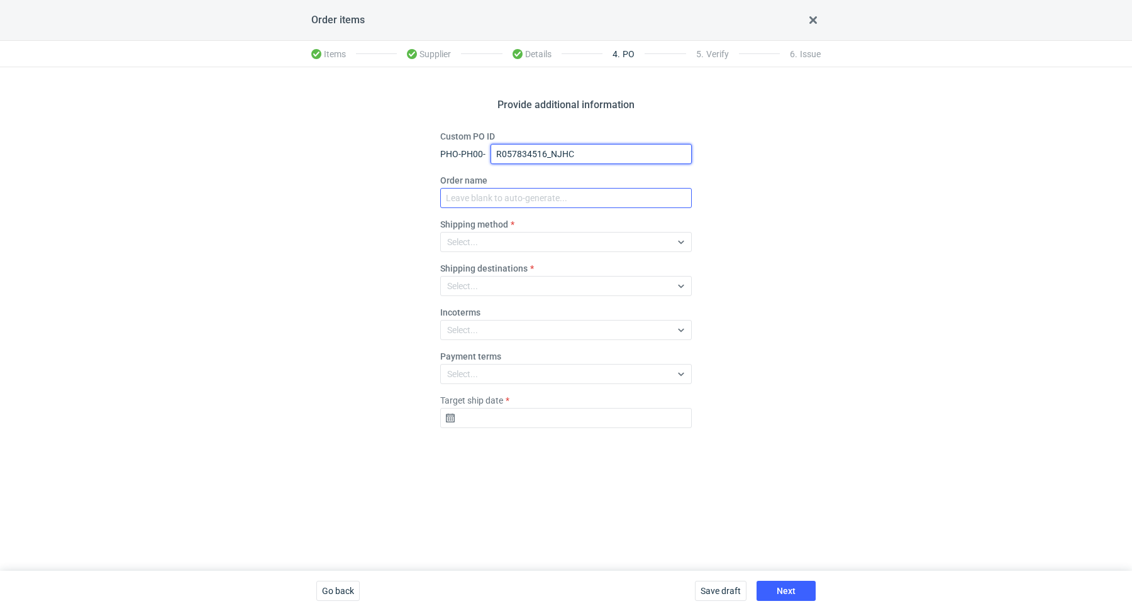
type input "R057834516_NJHC"
click at [490, 192] on input "Order name" at bounding box center [566, 198] width 252 height 20
paste input "R057834516_NJHC"
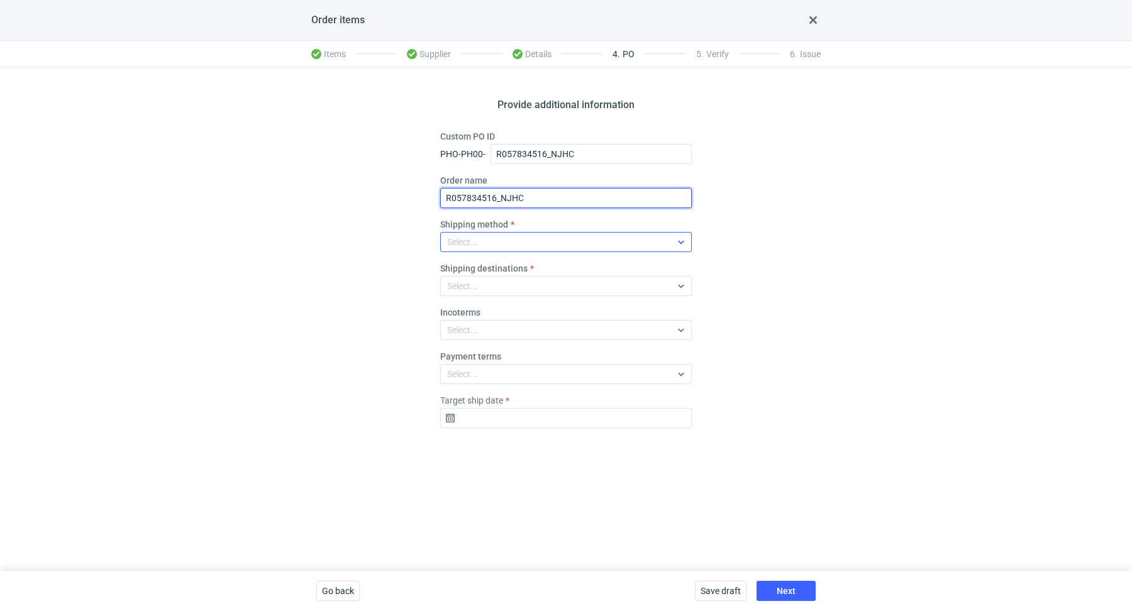
type input "R057834516_NJHC"
click at [472, 247] on div "Select..." at bounding box center [462, 242] width 31 height 13
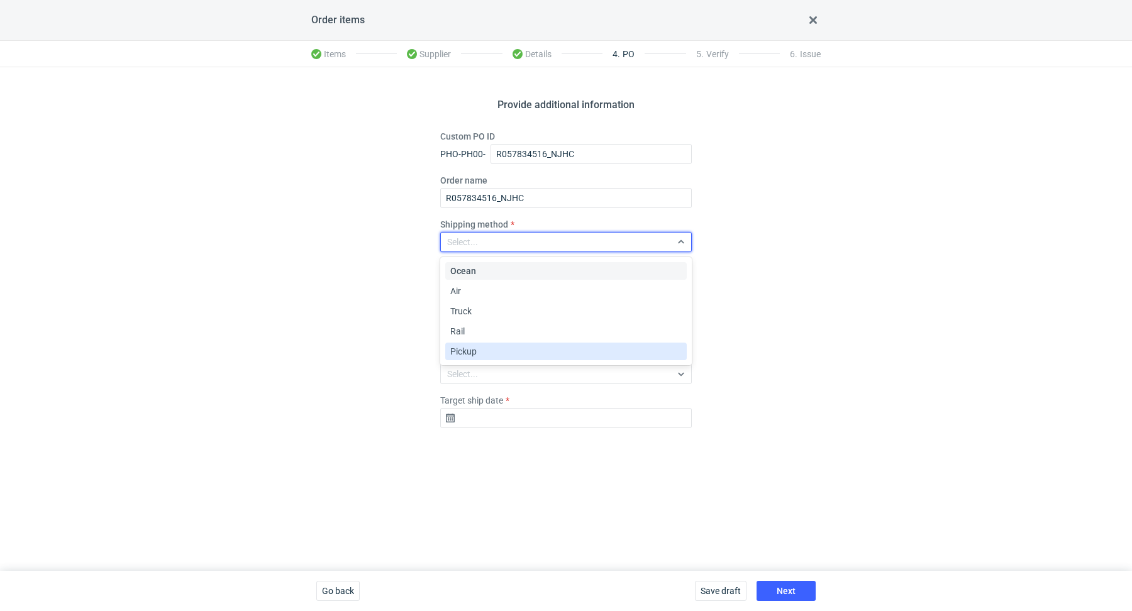
click at [476, 353] on span "Pickup" at bounding box center [463, 351] width 26 height 13
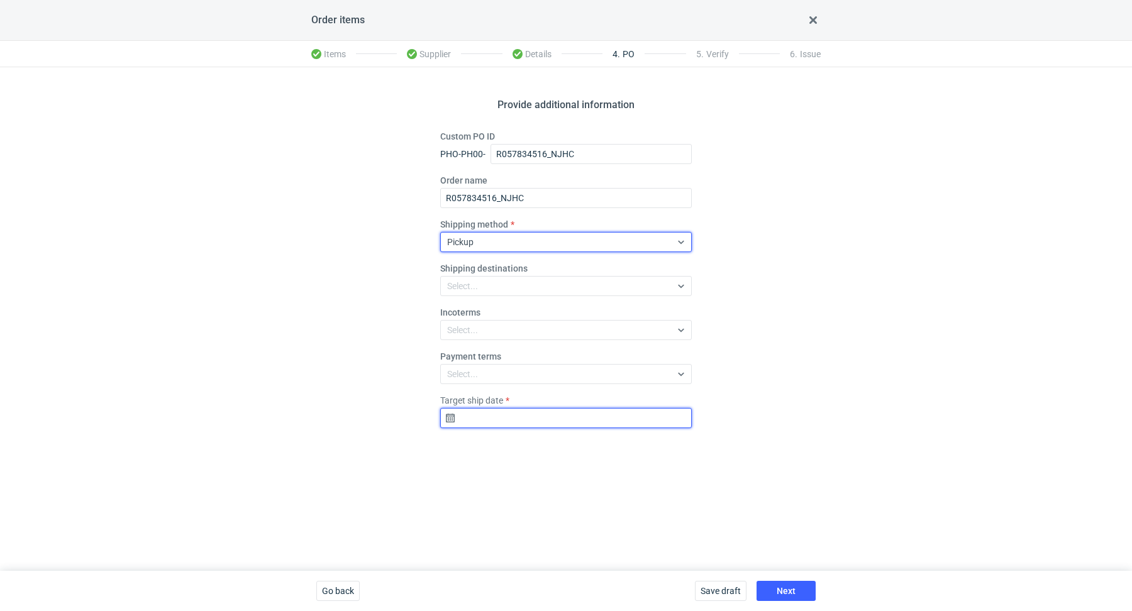
click at [470, 425] on input "Target ship date" at bounding box center [566, 418] width 252 height 20
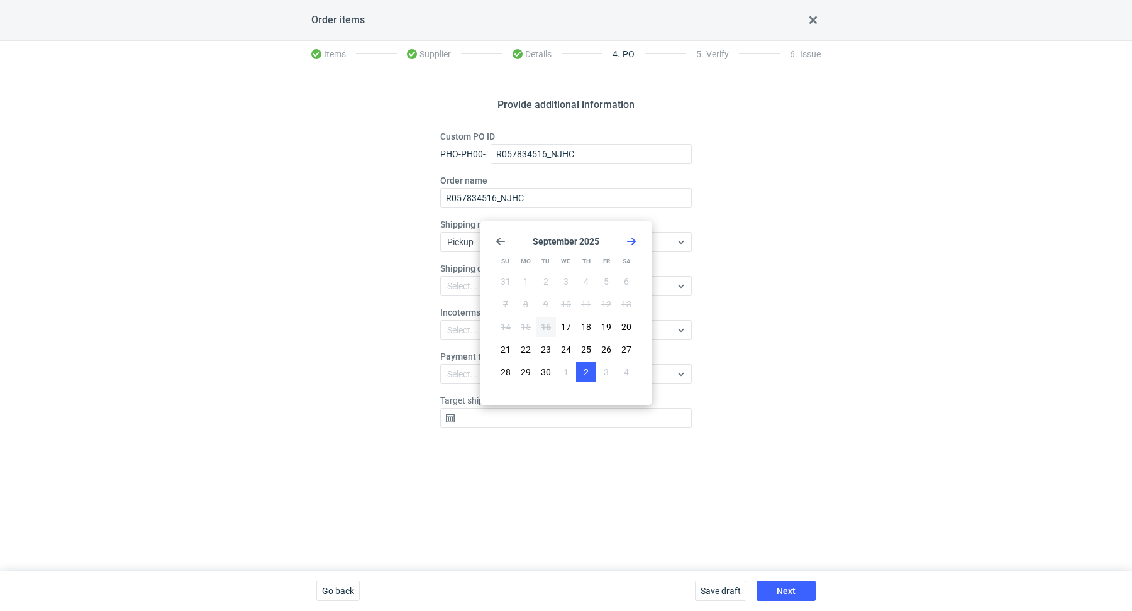
click at [580, 370] on button "2" at bounding box center [586, 372] width 20 height 20
type input "2025-10-02"
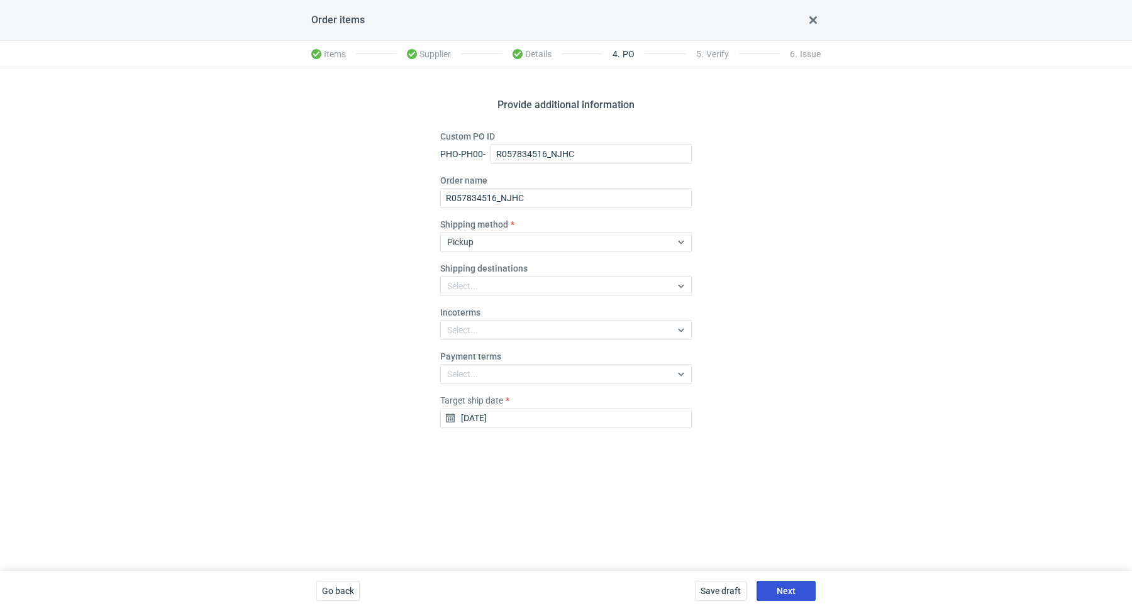
click at [793, 592] on span "Next" at bounding box center [786, 591] width 19 height 9
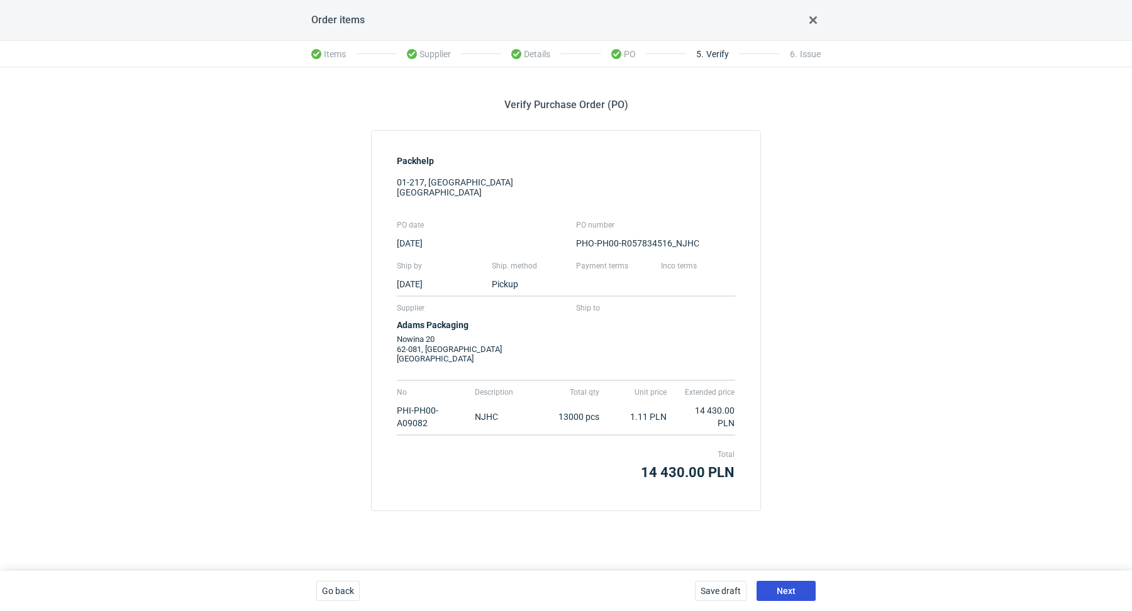
click at [793, 592] on span "Next" at bounding box center [786, 591] width 19 height 9
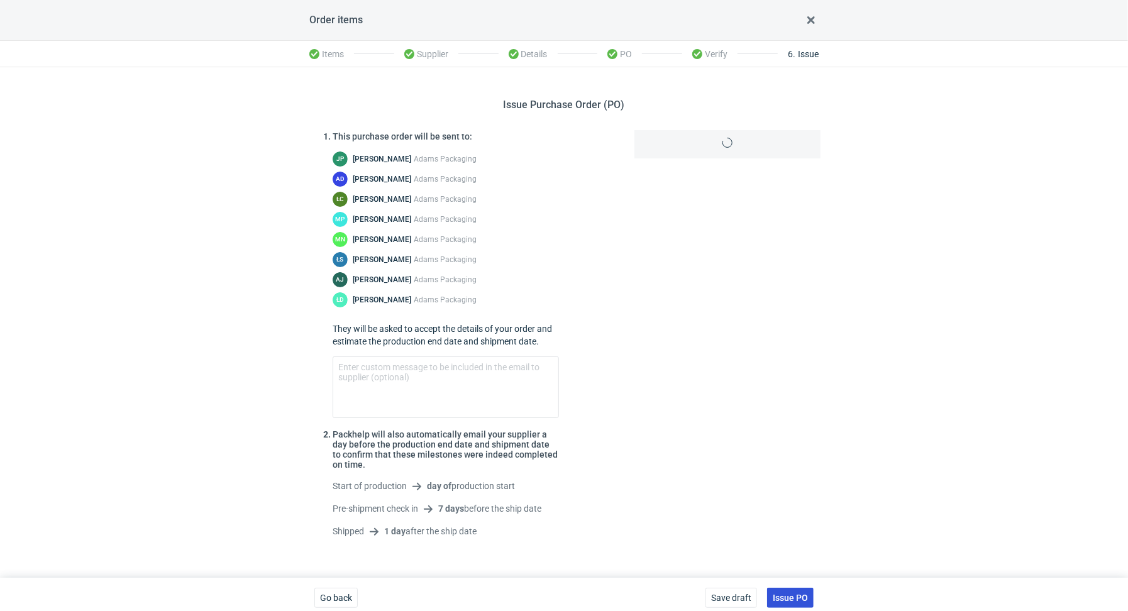
click at [793, 592] on button "Issue PO" at bounding box center [790, 598] width 47 height 20
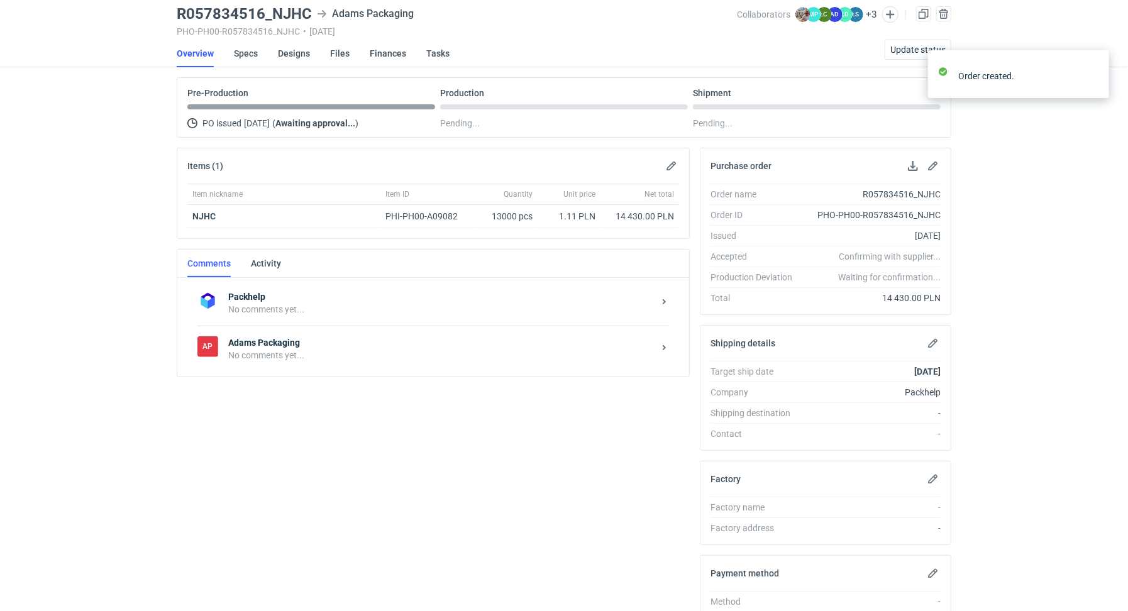
scroll to position [128, 0]
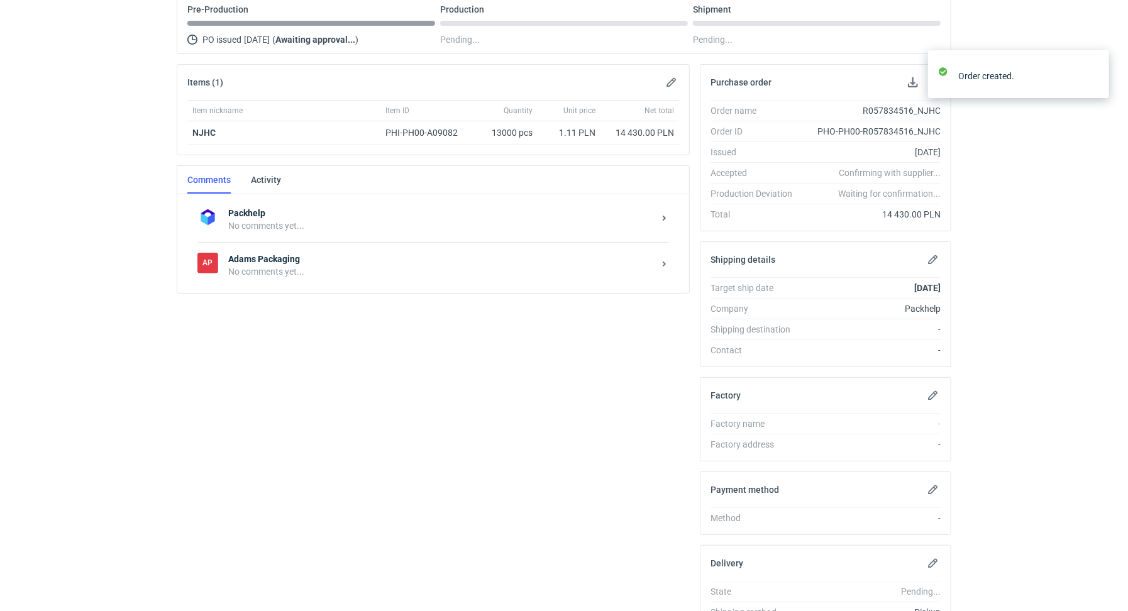
click at [294, 265] on div "No comments yet..." at bounding box center [441, 271] width 426 height 13
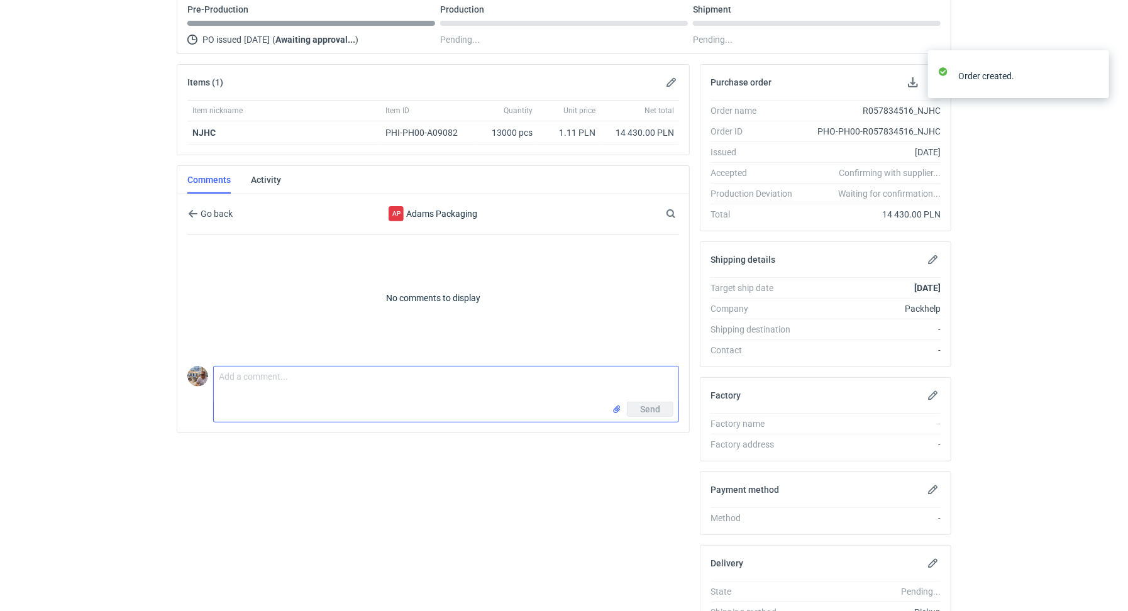
click at [287, 388] on textarea "Comment message" at bounding box center [446, 384] width 465 height 35
type textarea "[PERSON_NAME] zamówienie do załączonej wyceny"
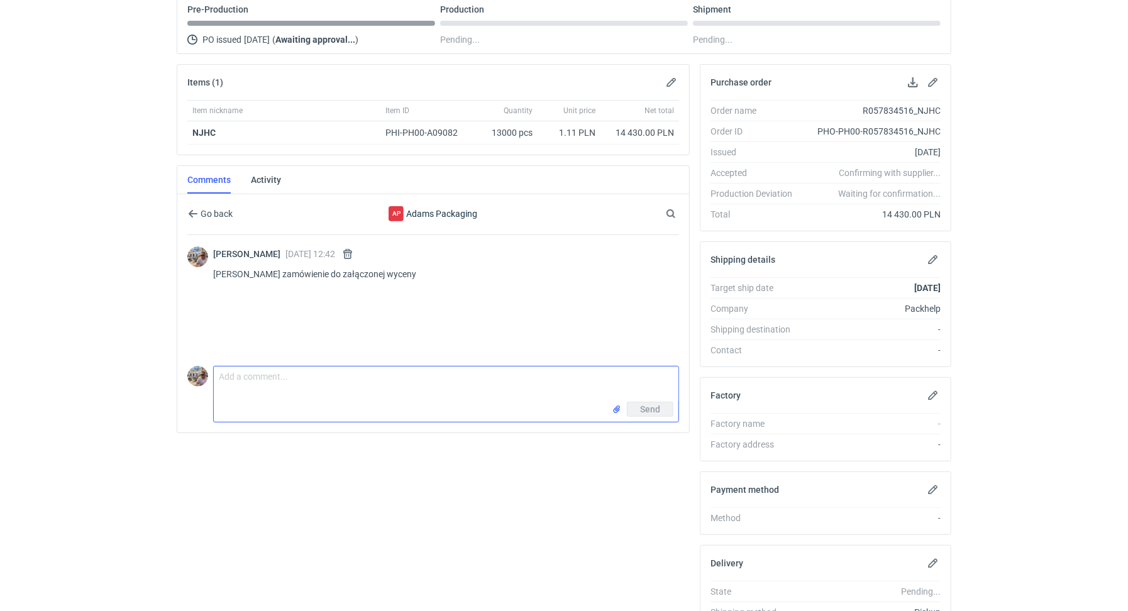
click at [306, 367] on textarea "Comment message" at bounding box center [446, 384] width 465 height 35
type textarea "Wycena"
click at [621, 407] on input "file" at bounding box center [617, 409] width 10 height 13
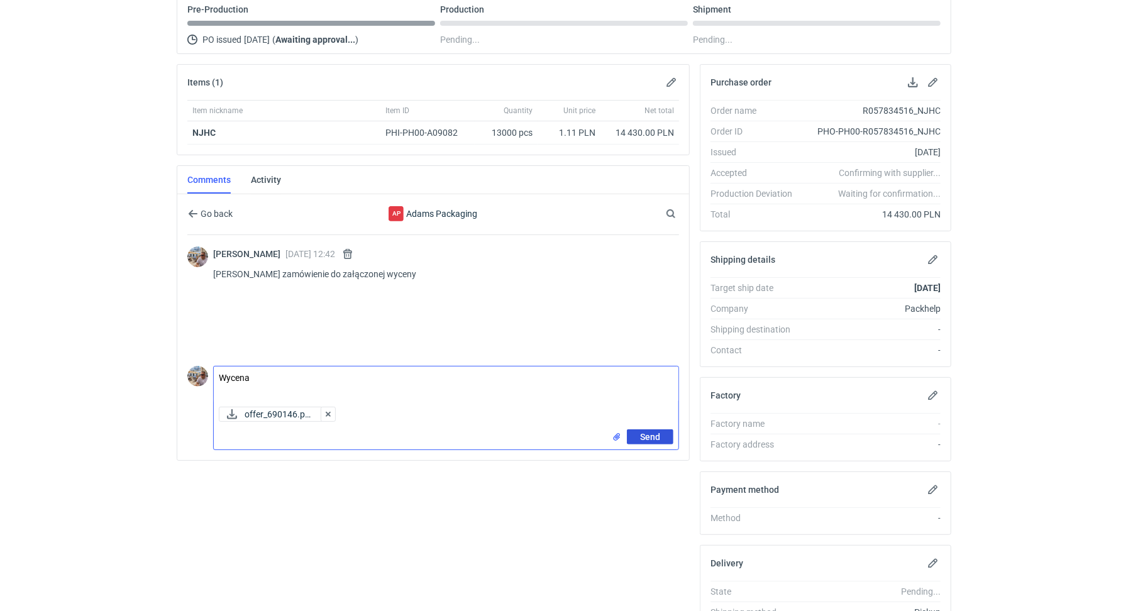
click at [649, 437] on span "Send" at bounding box center [650, 437] width 20 height 9
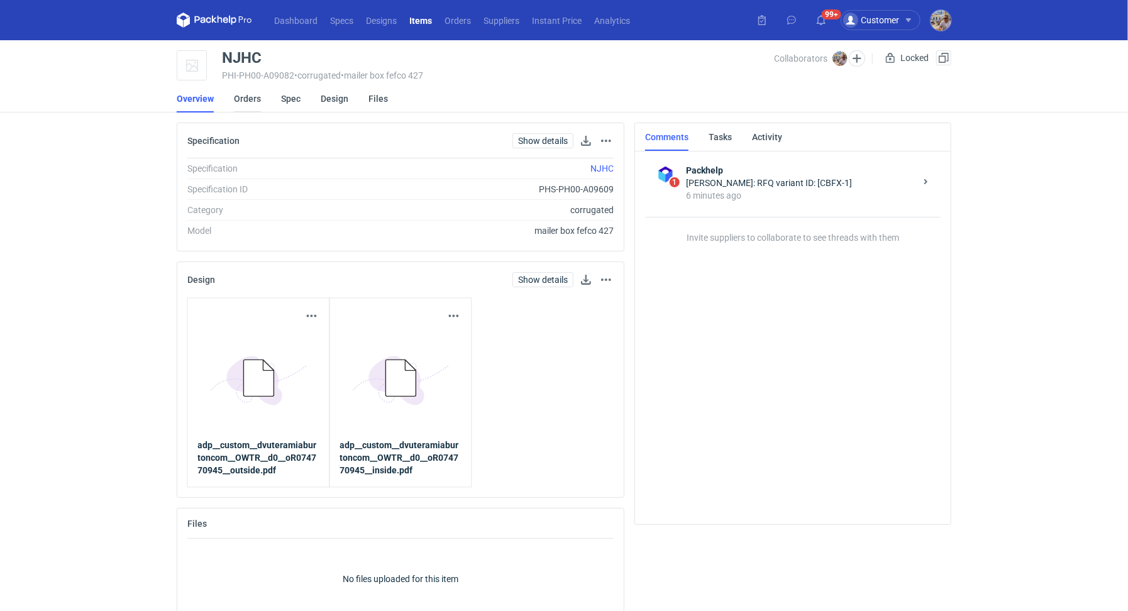
click at [253, 104] on link "Orders" at bounding box center [247, 99] width 27 height 28
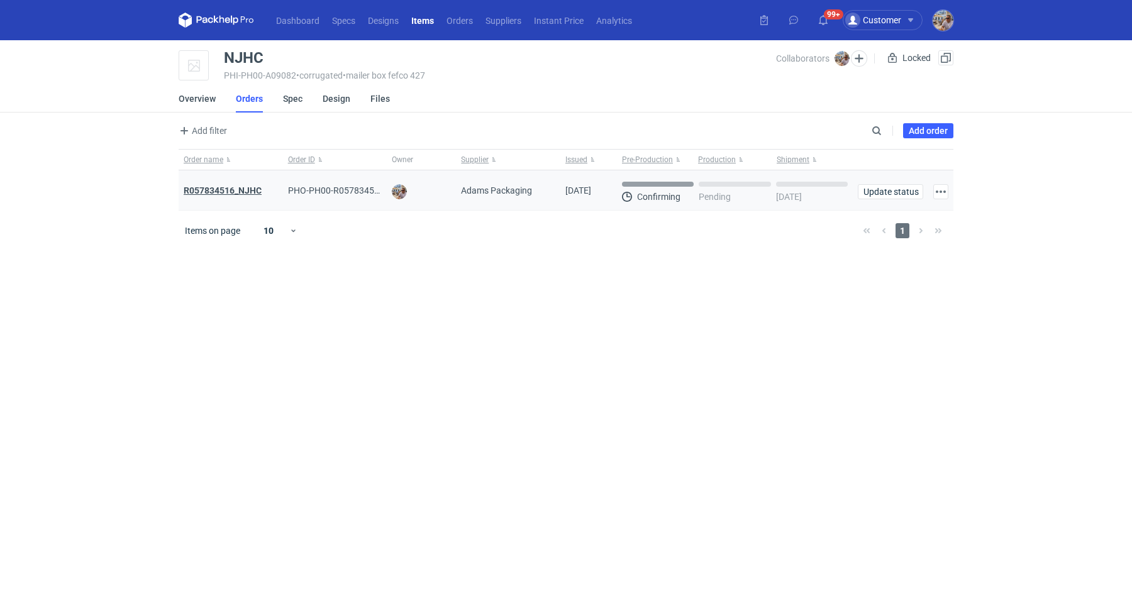
click at [251, 192] on strong "R057834516_NJHC" at bounding box center [223, 191] width 78 height 10
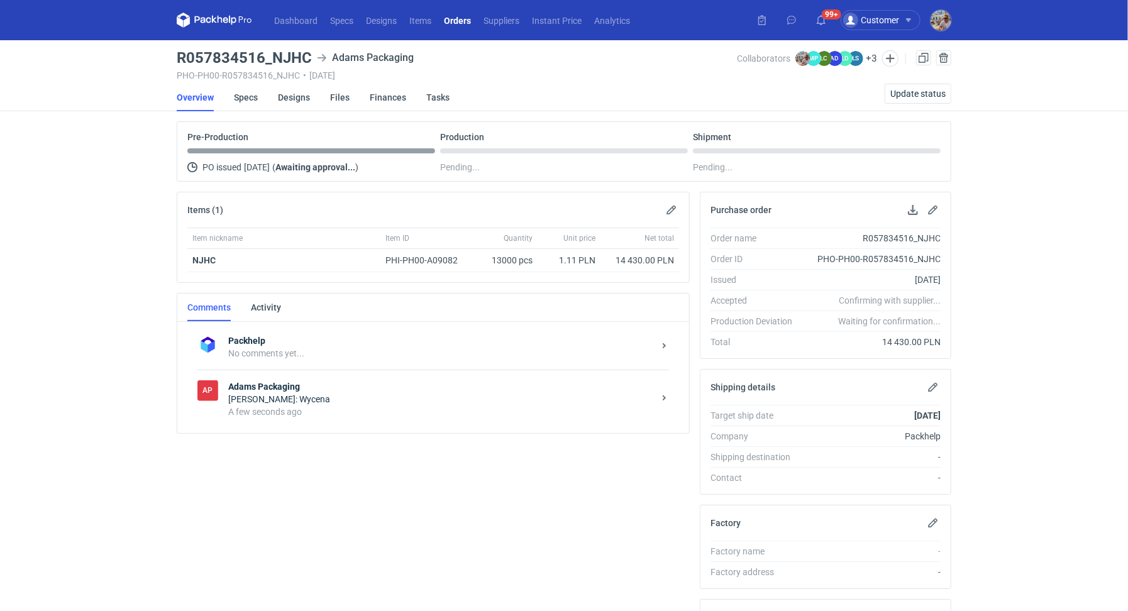
click at [255, 406] on div "A few seconds ago" at bounding box center [441, 412] width 426 height 13
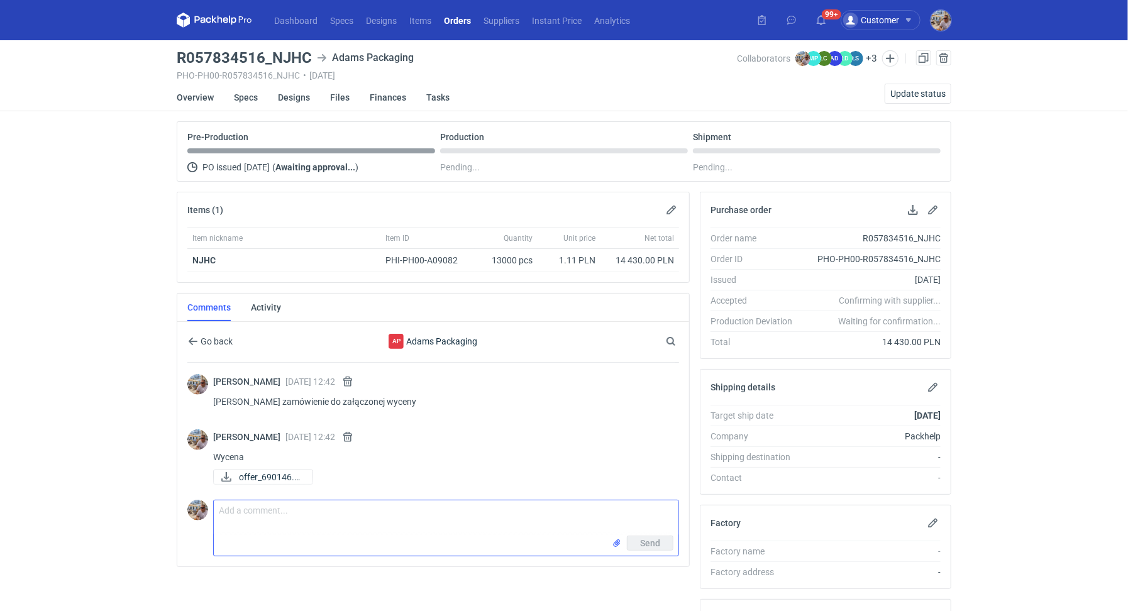
click at [310, 514] on textarea "Comment message" at bounding box center [446, 518] width 465 height 35
paste textarea "Powtórka zamówienia R661213195_JNDP"
type textarea "Powtórka zamówienia R661213195_JNDP"
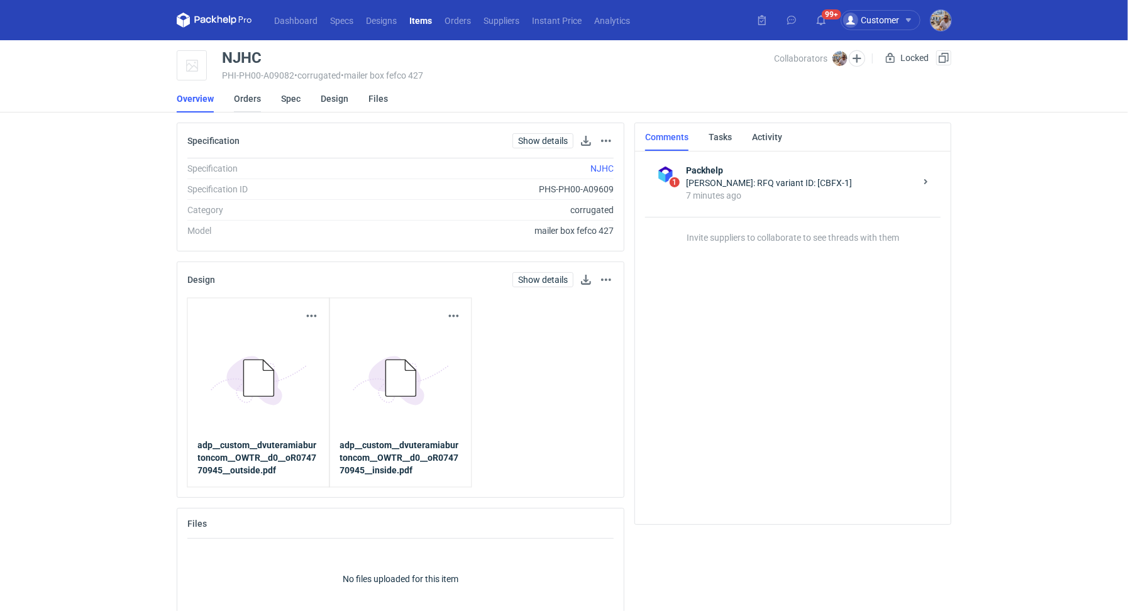
click at [250, 97] on link "Orders" at bounding box center [247, 99] width 27 height 28
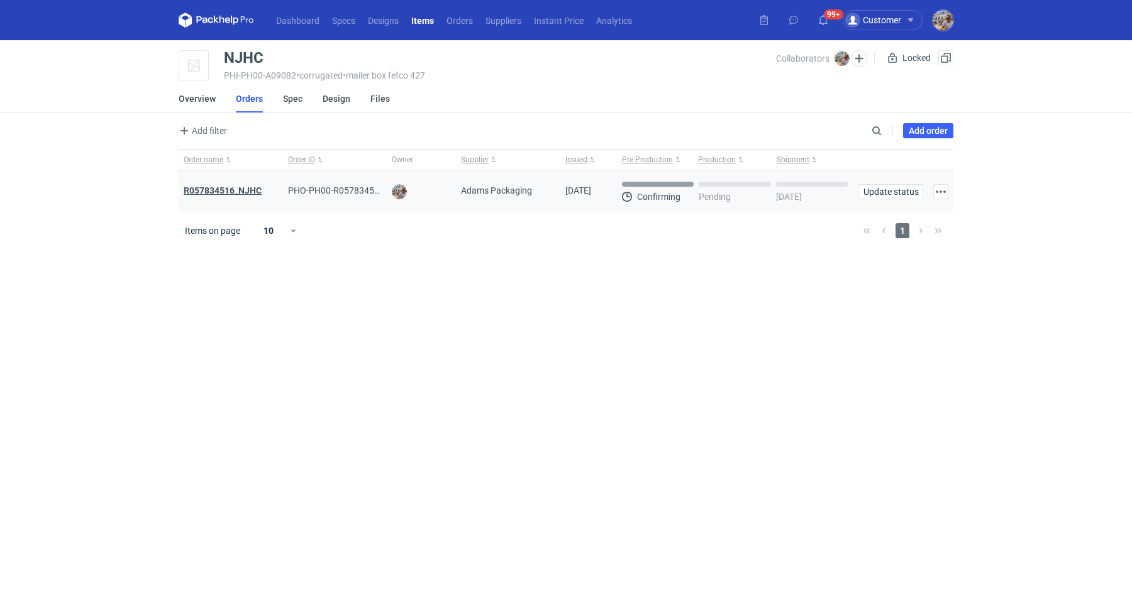
click at [235, 190] on strong "R057834516_NJHC" at bounding box center [223, 191] width 78 height 10
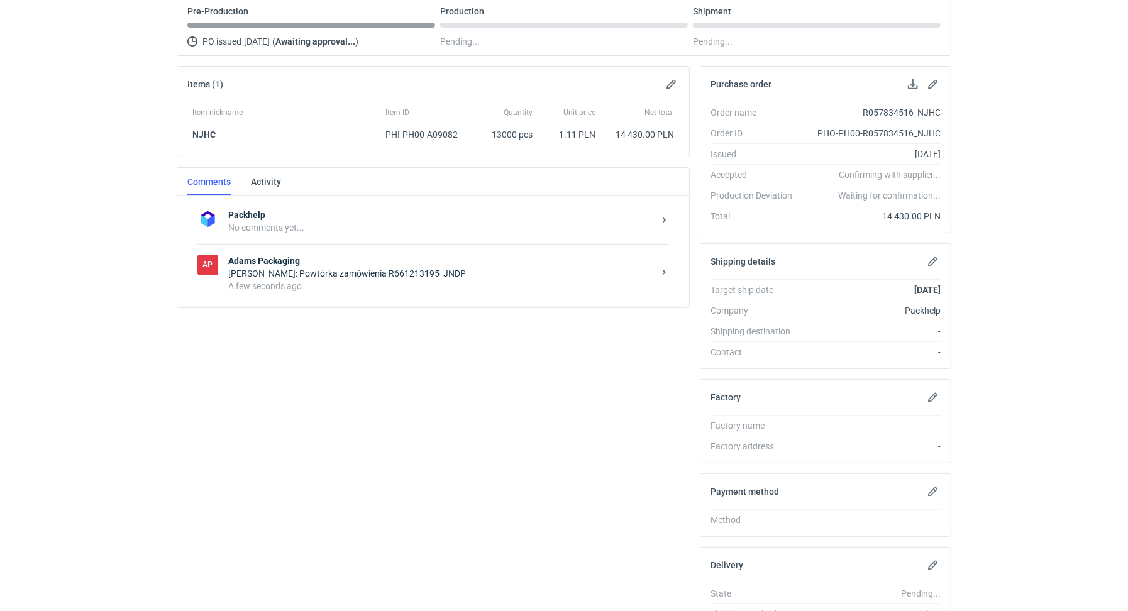
scroll to position [209, 0]
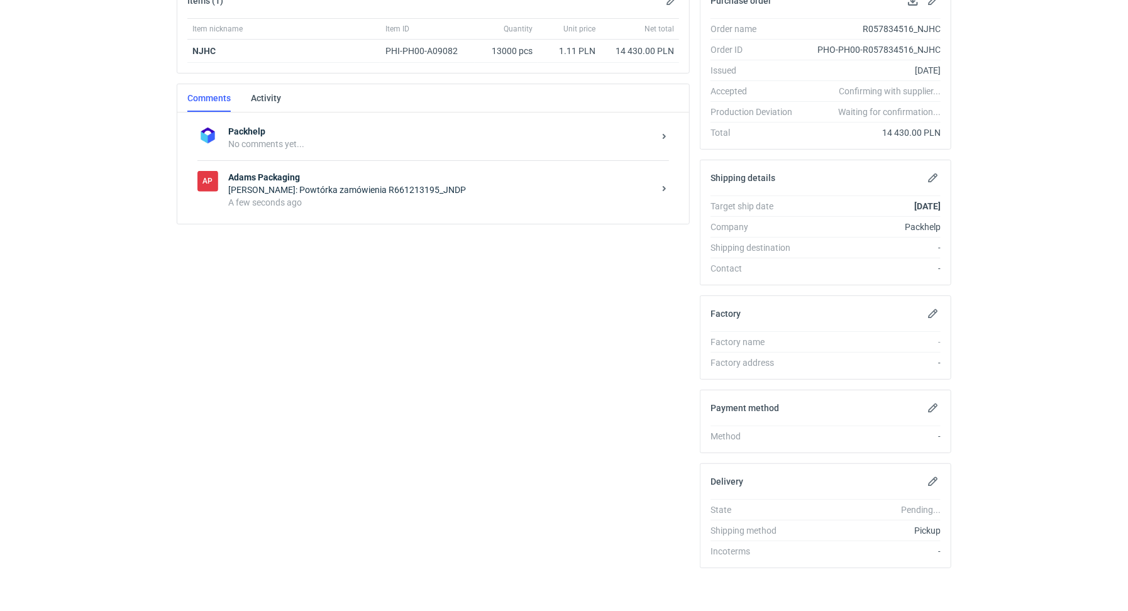
click at [316, 202] on div "A few seconds ago" at bounding box center [441, 202] width 426 height 13
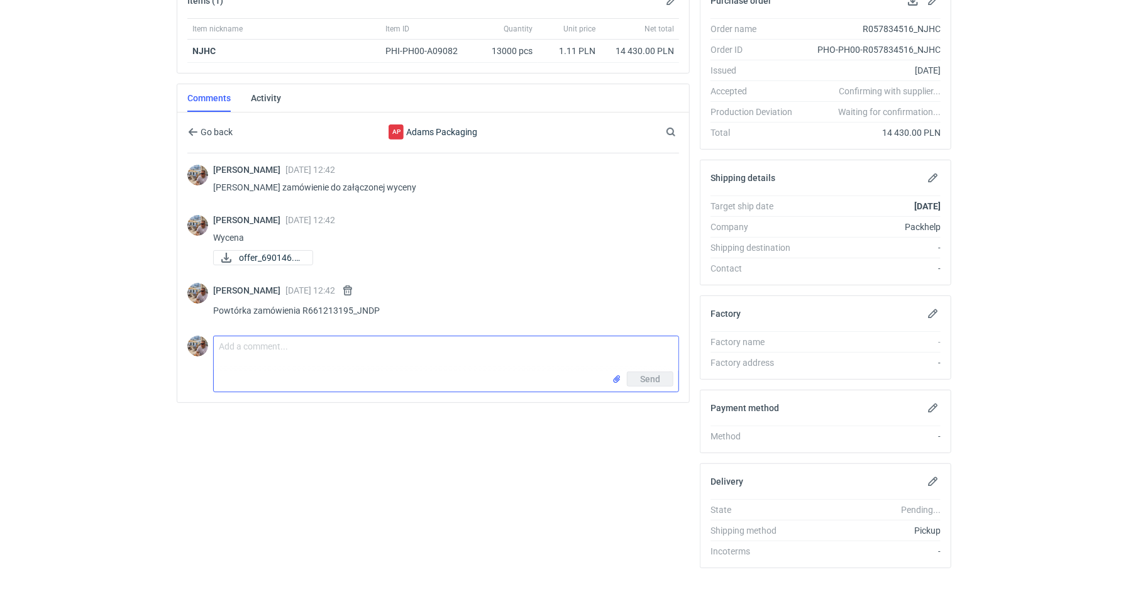
click at [256, 340] on textarea "Comment message" at bounding box center [446, 353] width 465 height 35
paste textarea "[GEOGRAPHIC_DATA] (10.000 boxes)"
paste textarea "[GEOGRAPHIC_DATA] (3.000 boxes)"
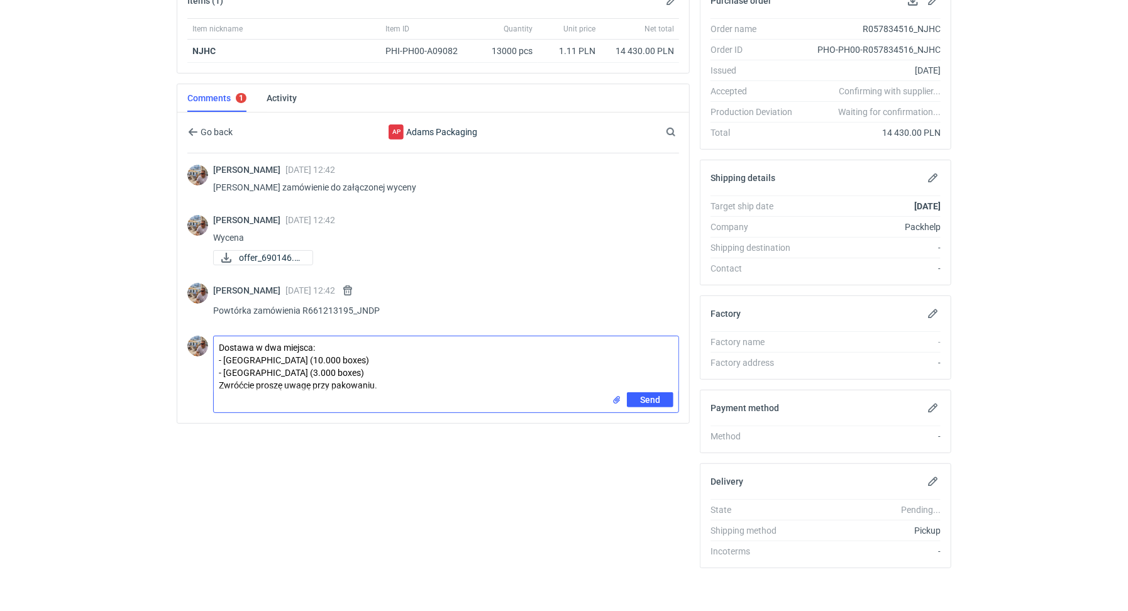
type textarea "Dostawa w dwa miejsca: - [GEOGRAPHIC_DATA] (10.000 boxes) - [GEOGRAPHIC_DATA] (…"
click at [660, 399] on span "Send" at bounding box center [650, 400] width 20 height 9
